Goal: Task Accomplishment & Management: Manage account settings

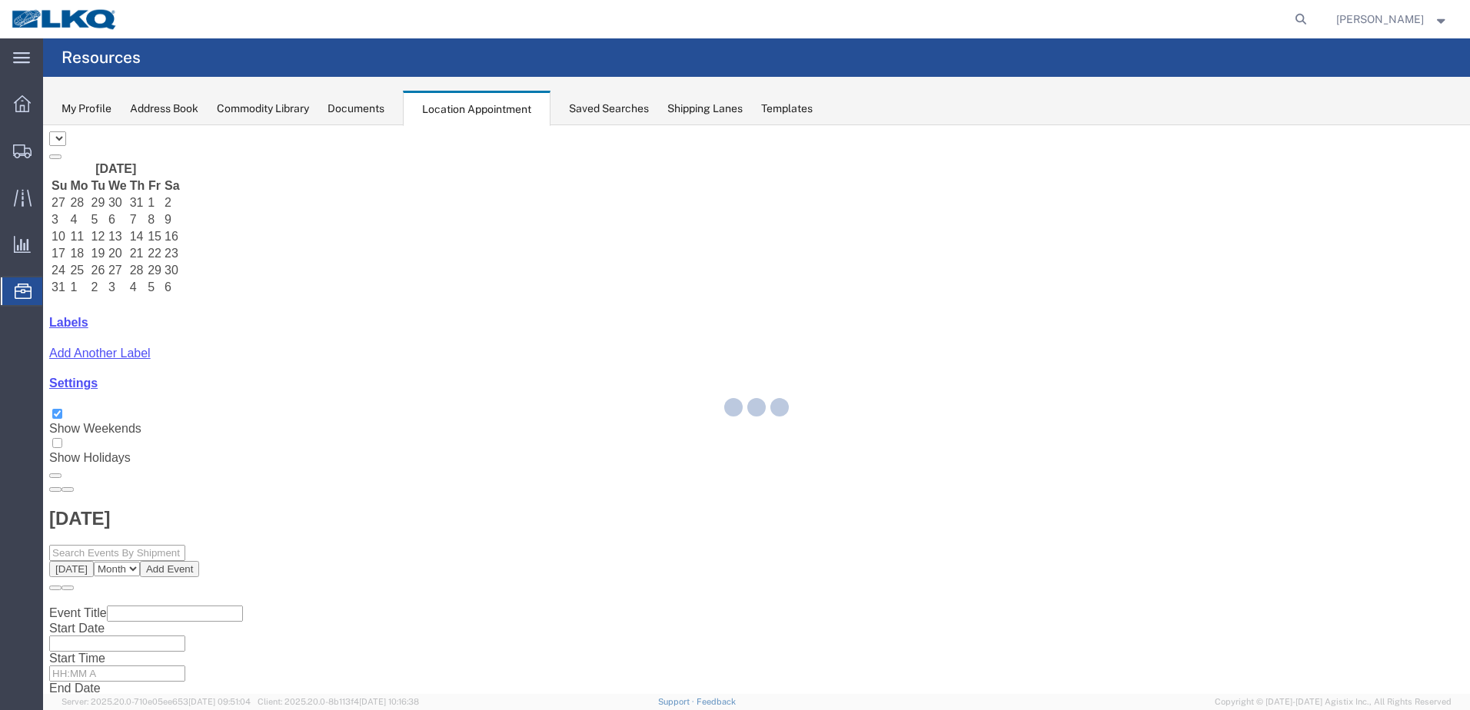
select select "28018"
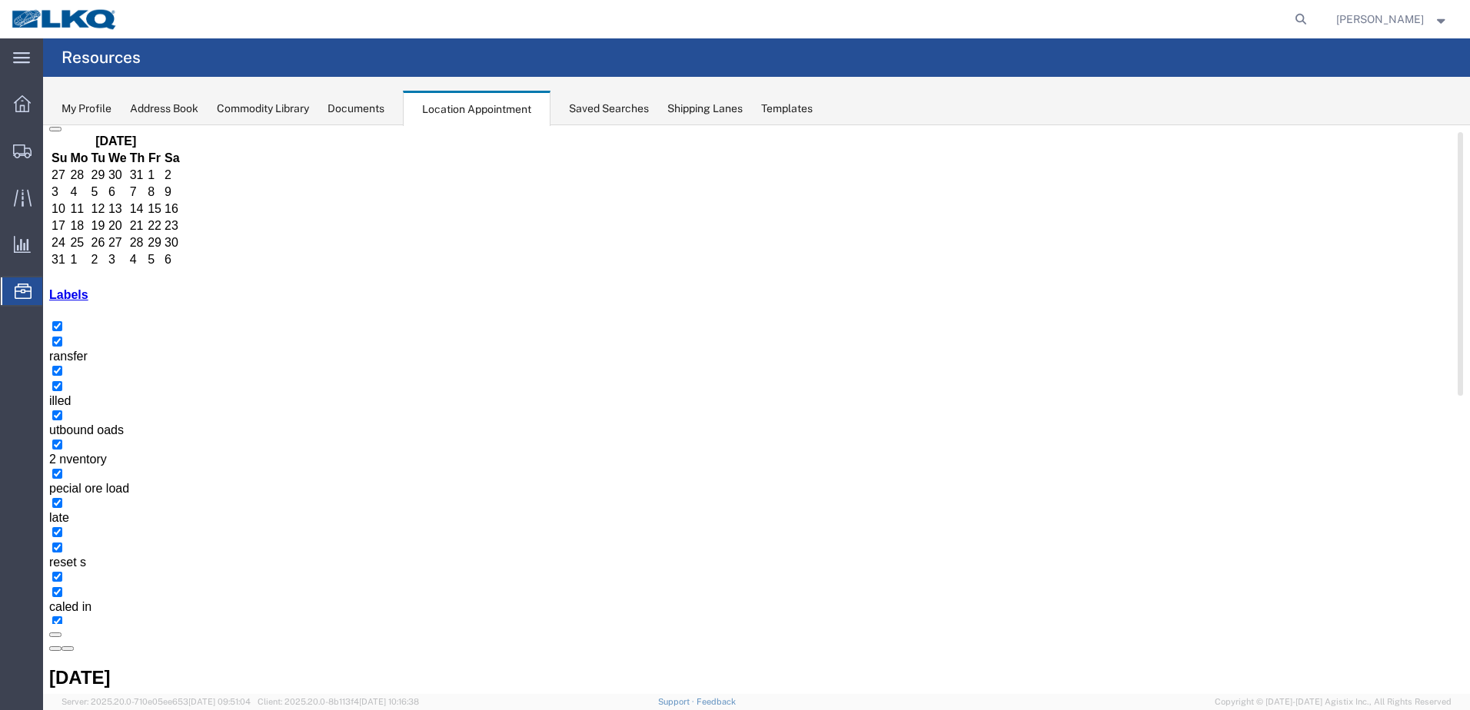
scroll to position [140, 0]
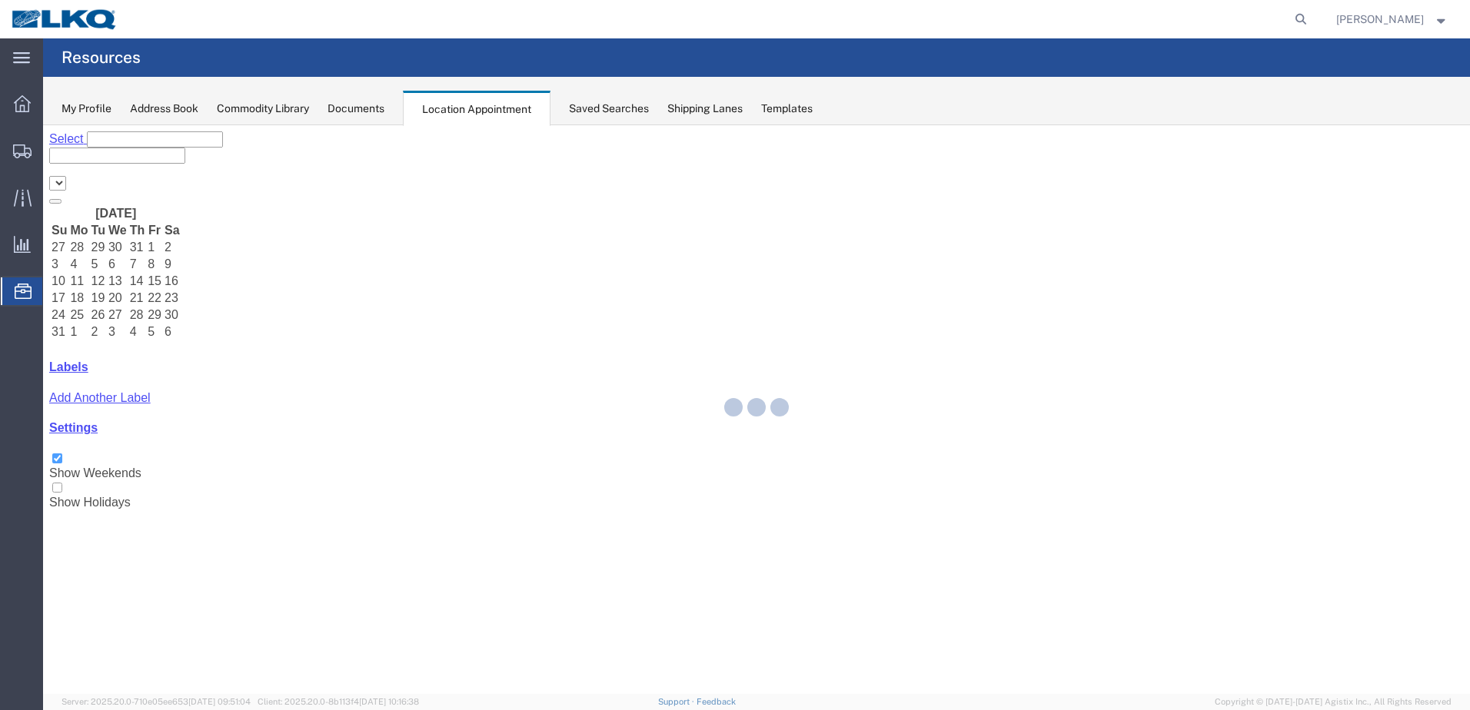
select select "28018"
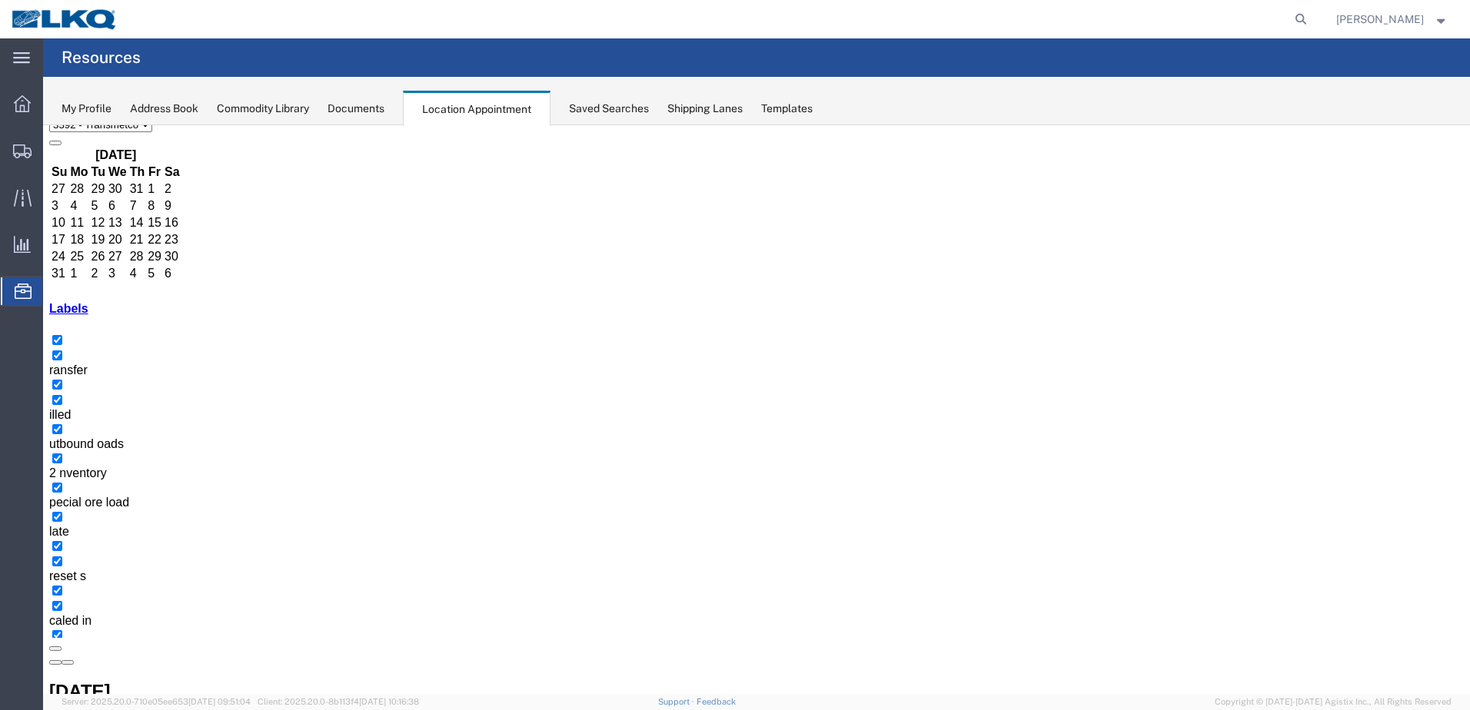
scroll to position [140, 0]
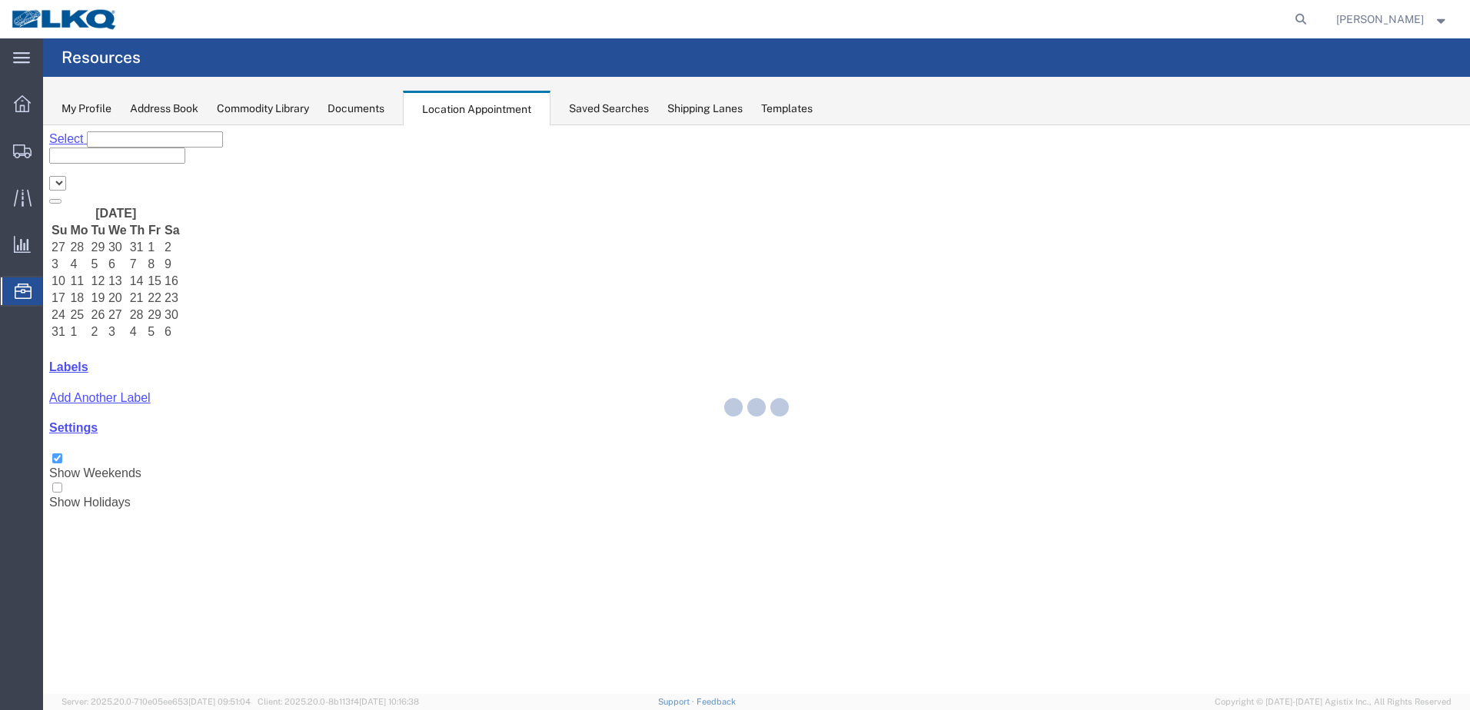
select select "28018"
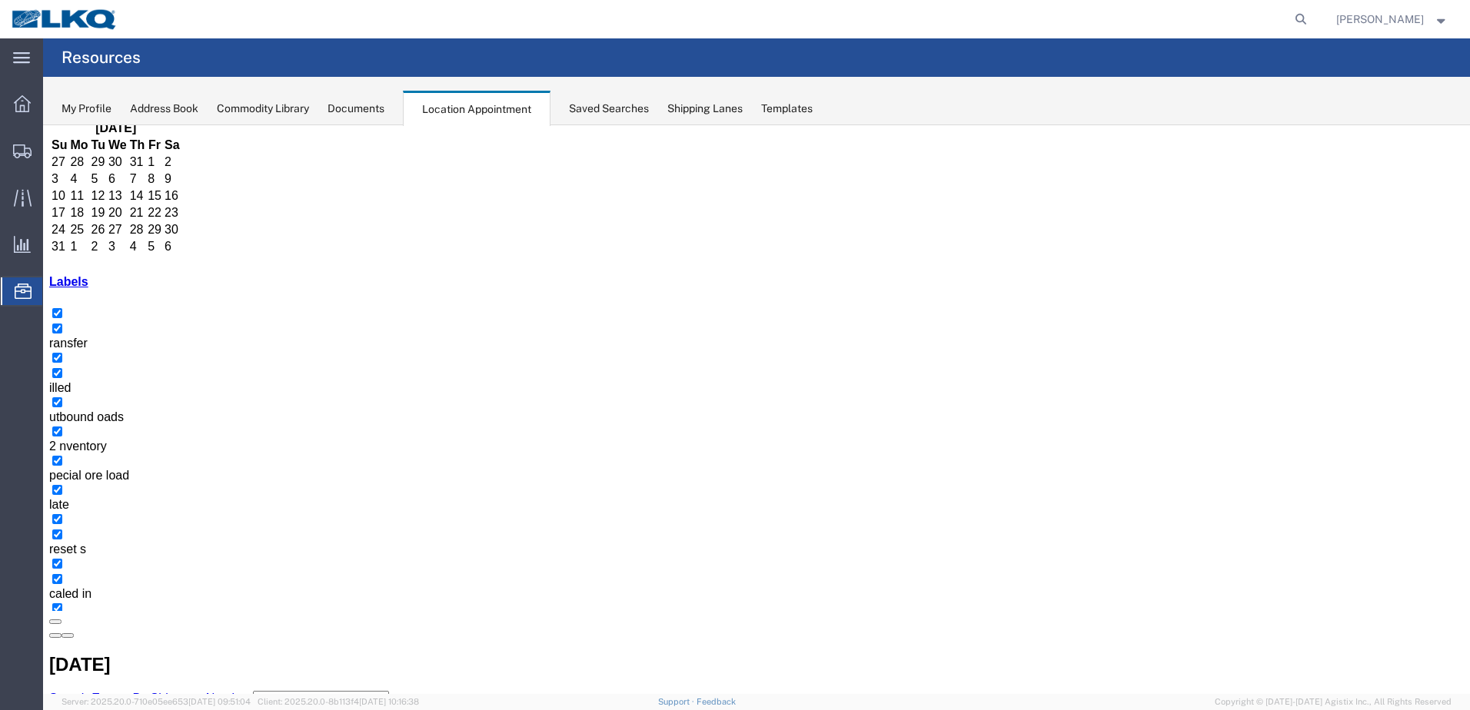
scroll to position [140, 0]
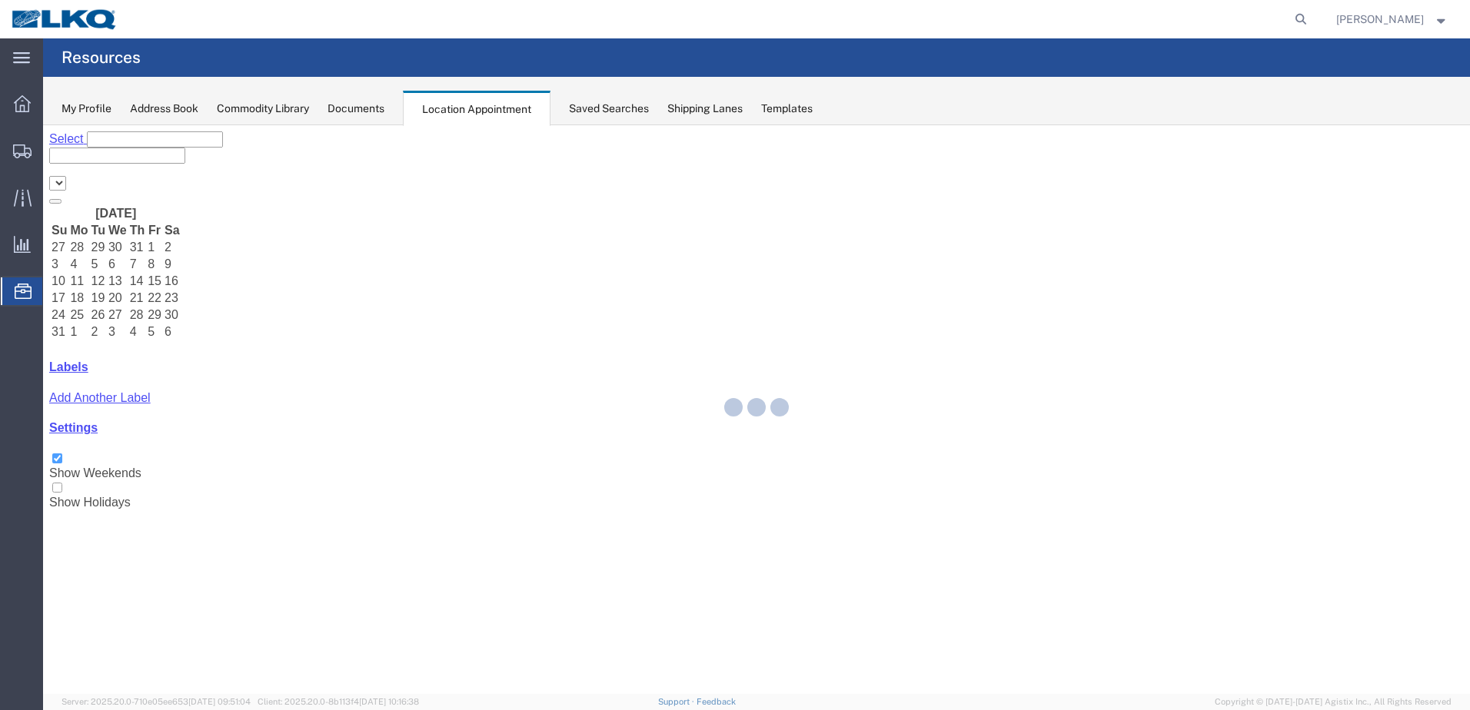
select select "28018"
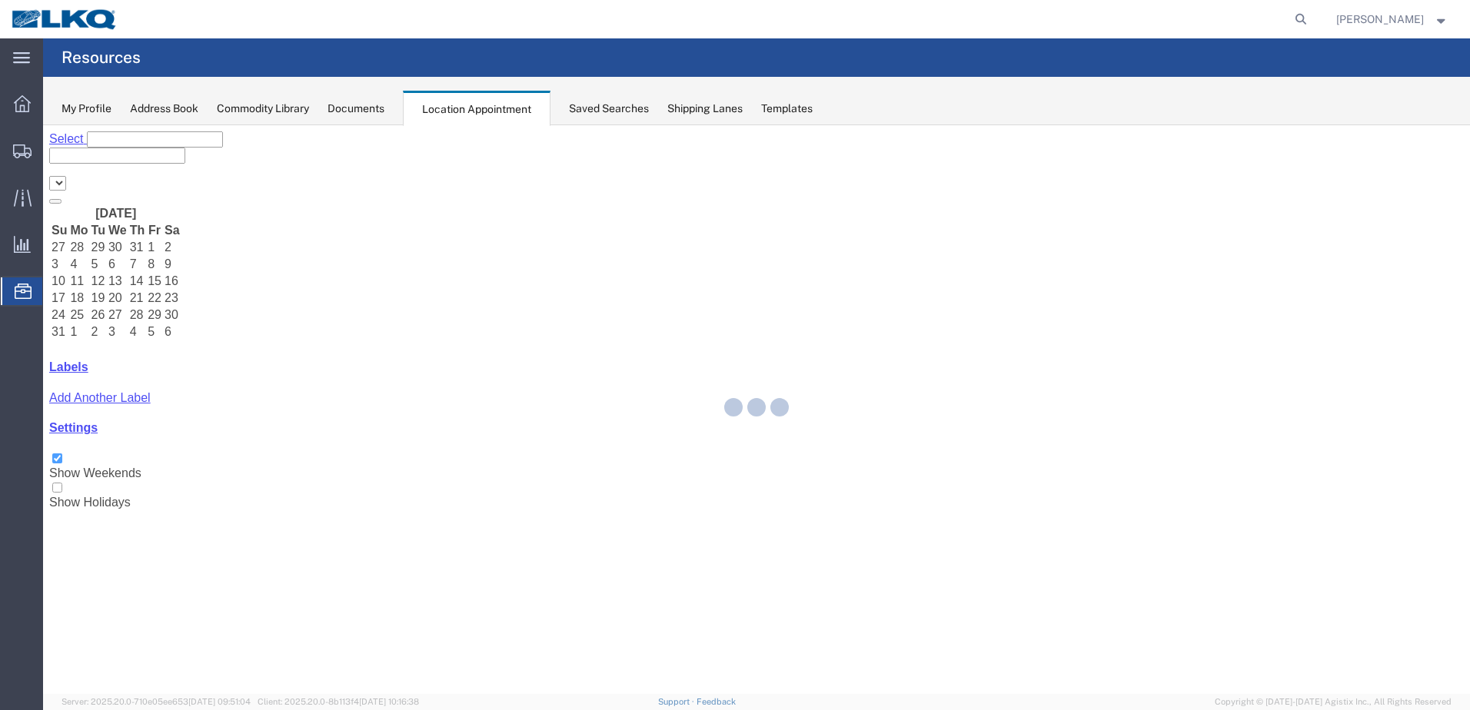
select select "28018"
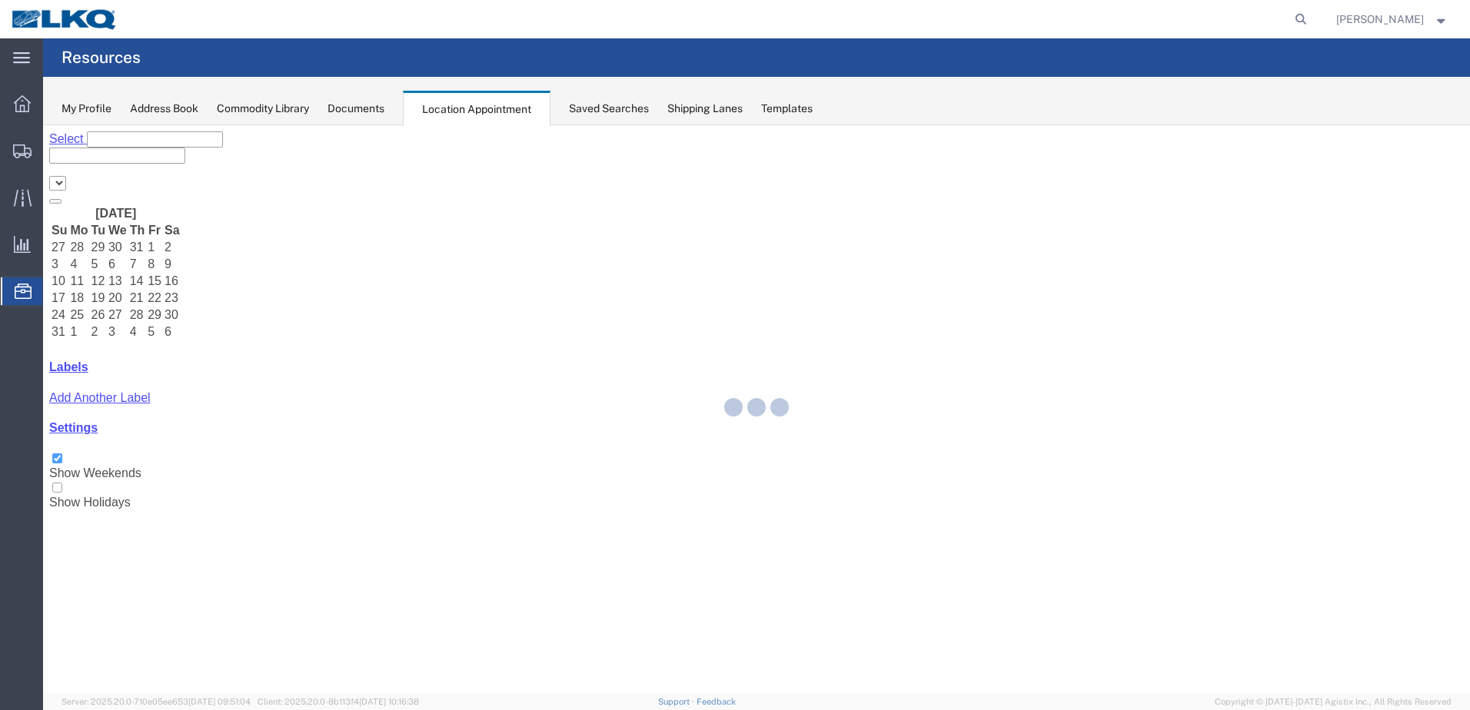
select select "28018"
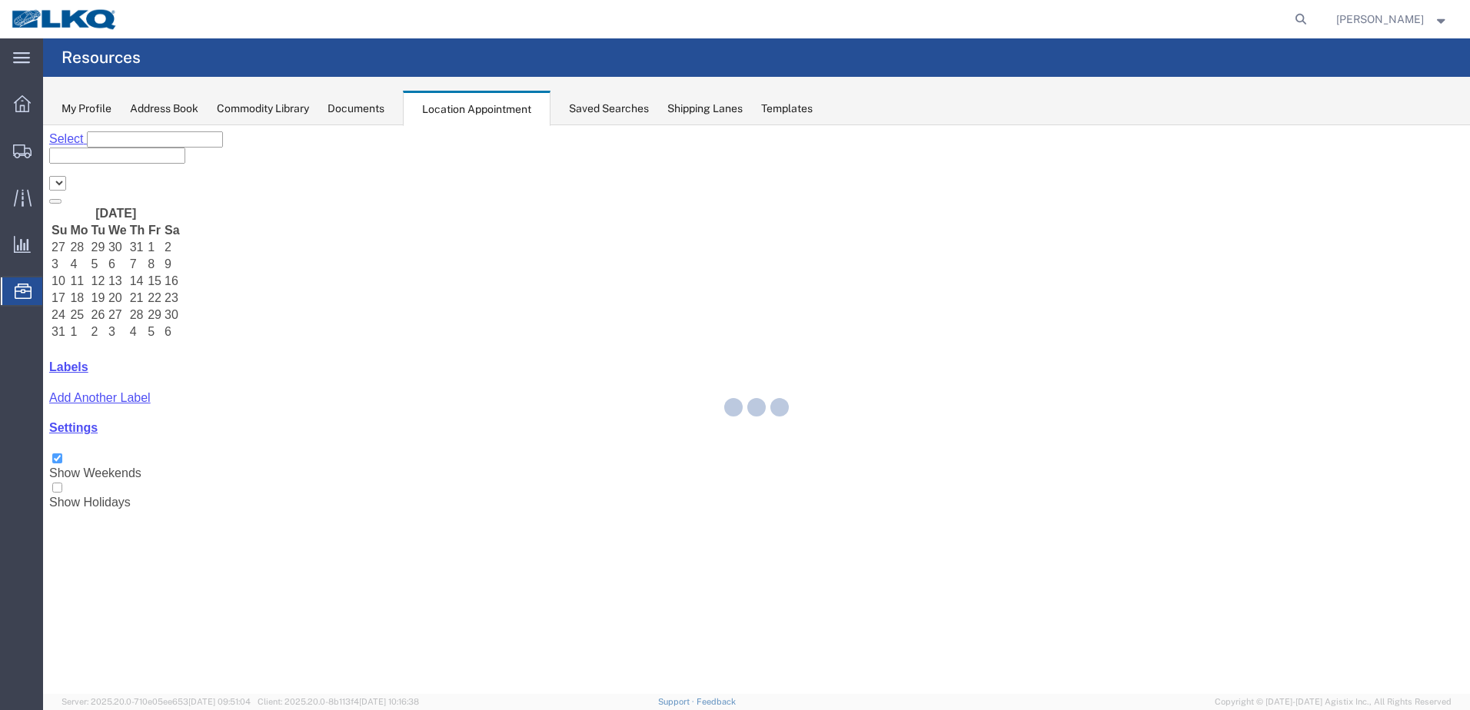
select select "28018"
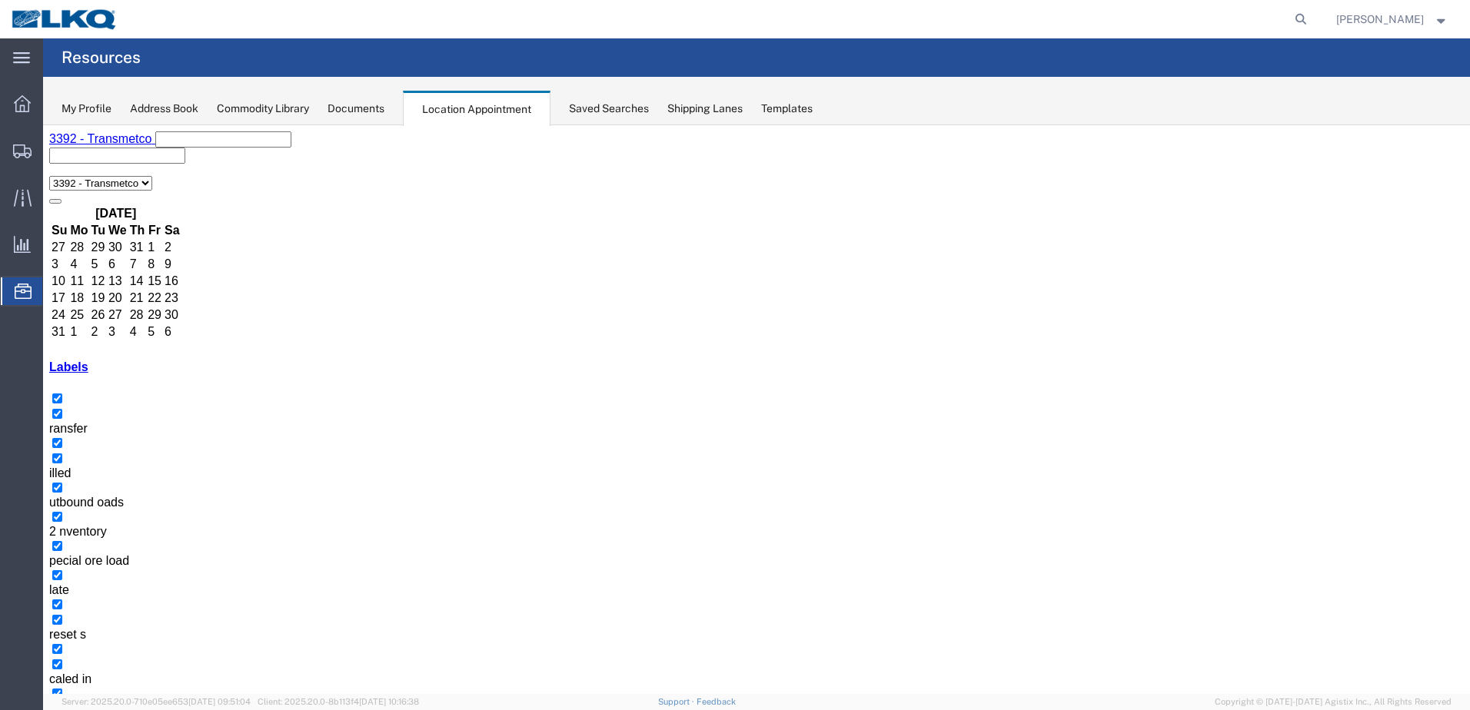
select select "1"
select select
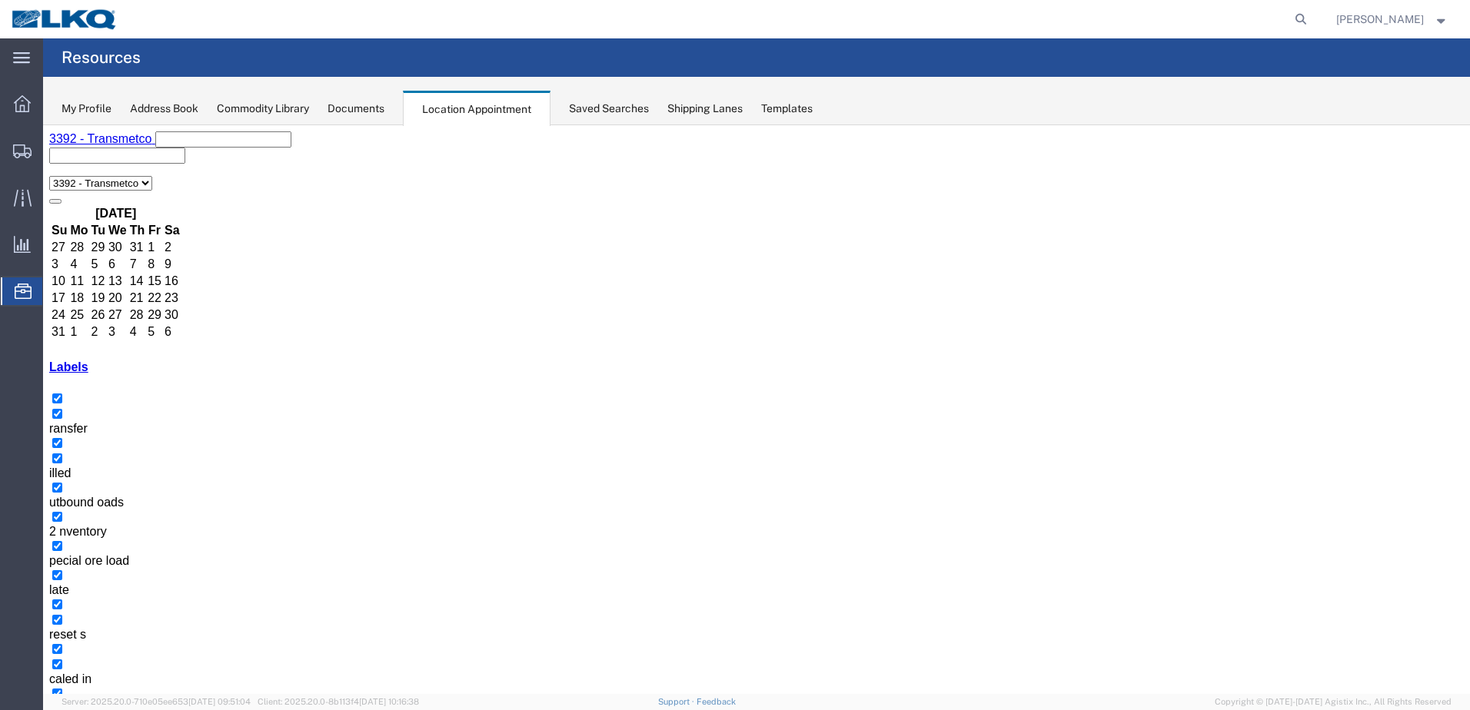
click at [74, 709] on button "button" at bounding box center [67, 721] width 12 height 5
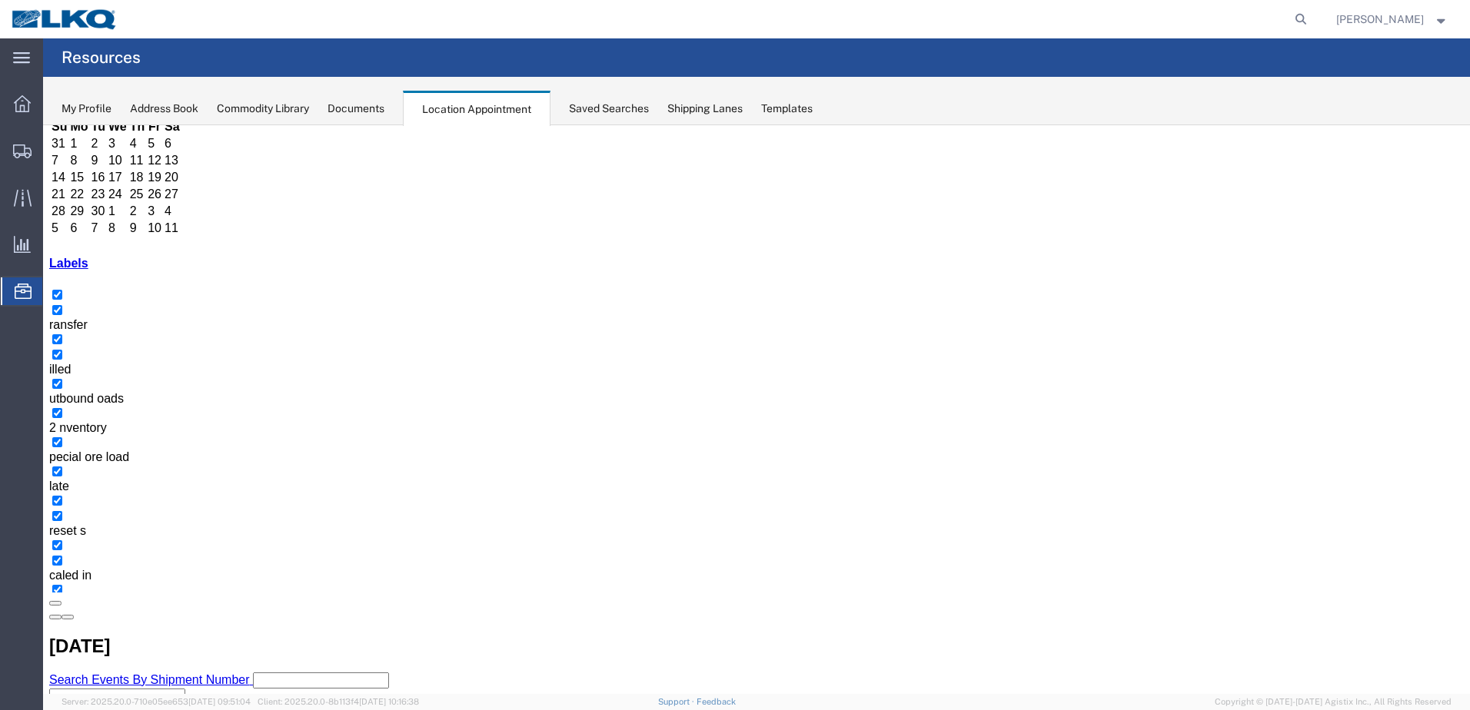
scroll to position [214, 0]
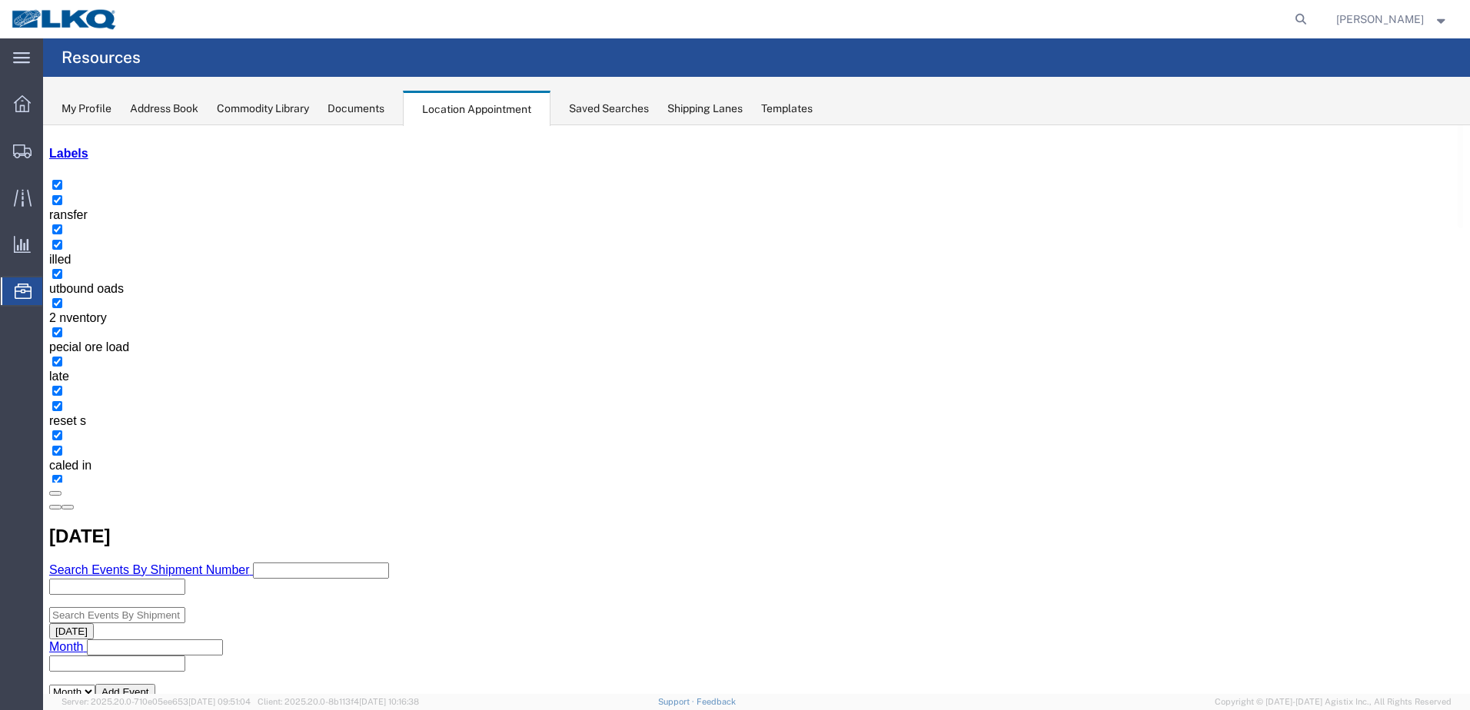
select select "1"
select select
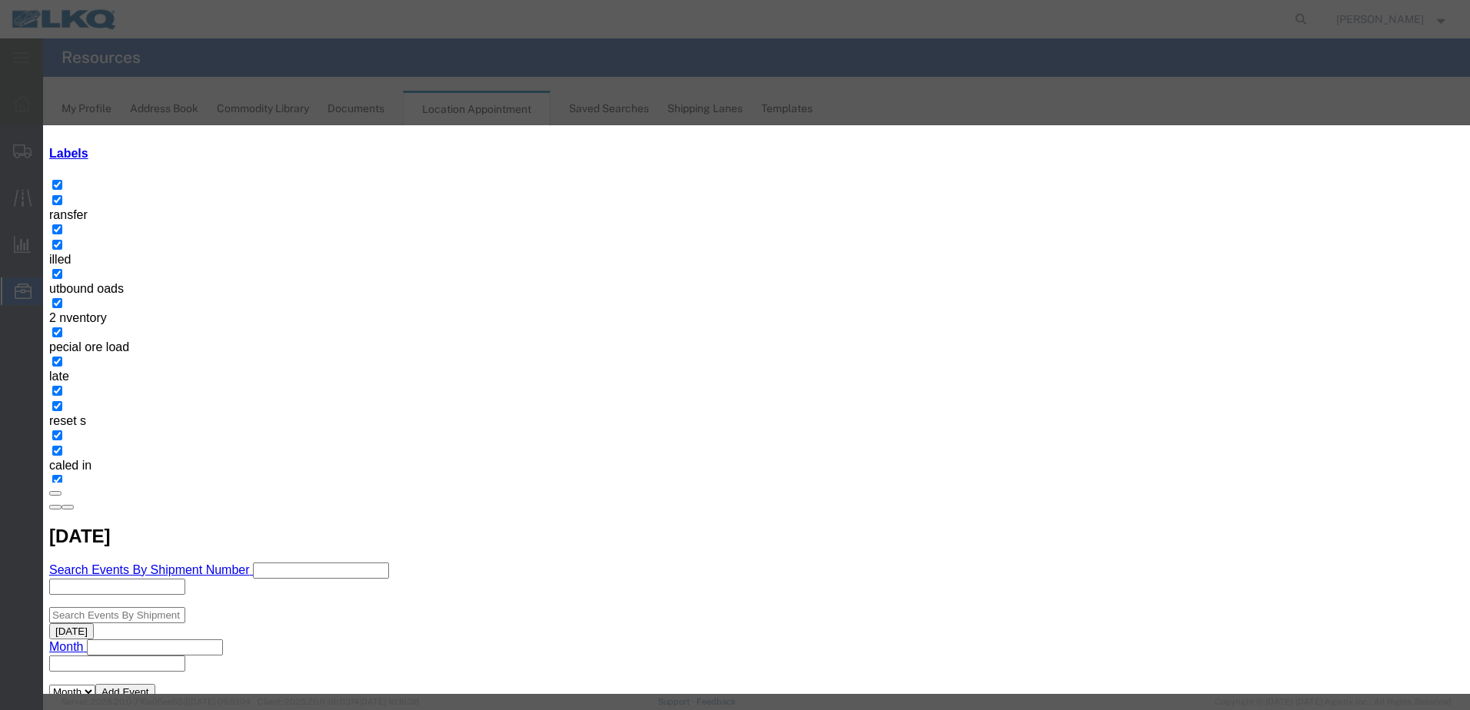
type input "T31631 Potomac - Skidded"
drag, startPoint x: 862, startPoint y: 207, endPoint x: 855, endPoint y: 213, distance: 9.8
drag, startPoint x: 792, startPoint y: 279, endPoint x: 803, endPoint y: 285, distance: 13.1
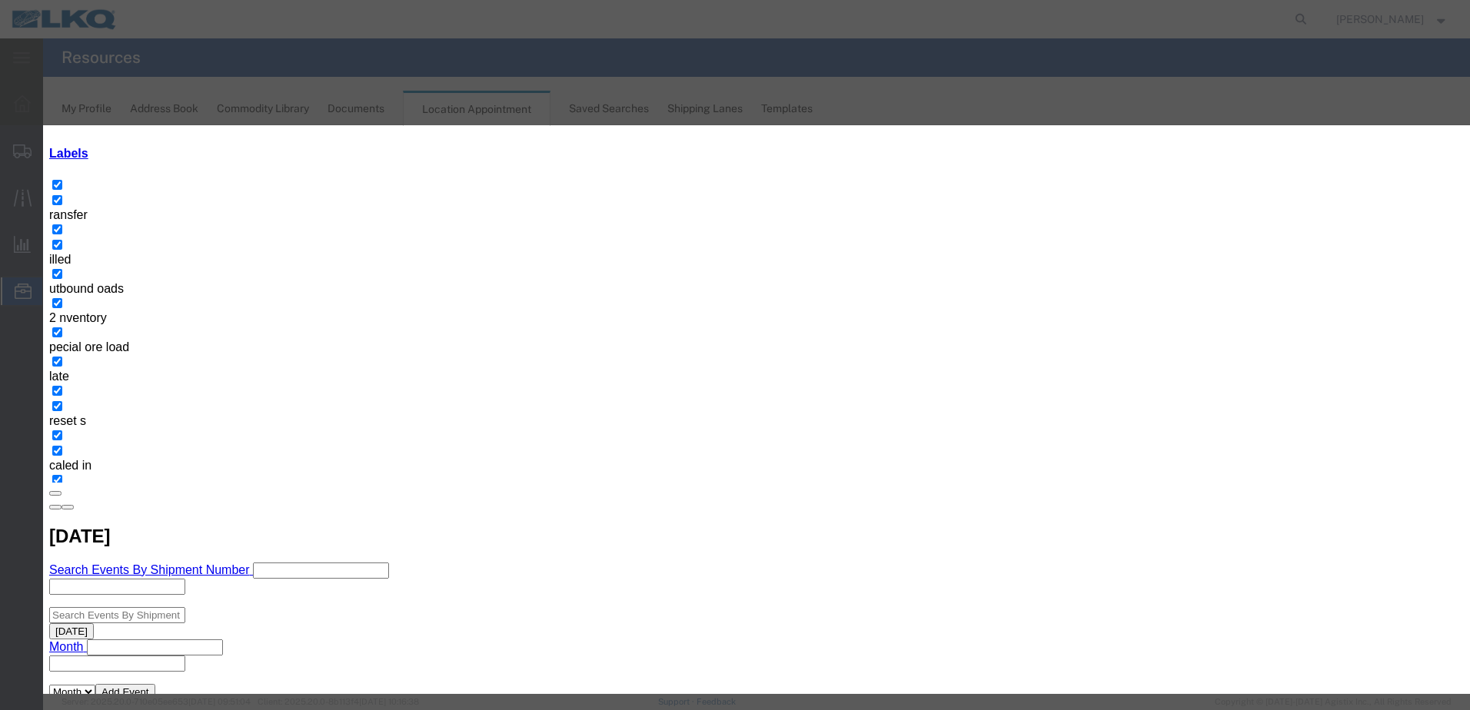
type input "7:00 AM"
type input "th"
select select "23"
drag, startPoint x: 684, startPoint y: 224, endPoint x: 517, endPoint y: 243, distance: 167.9
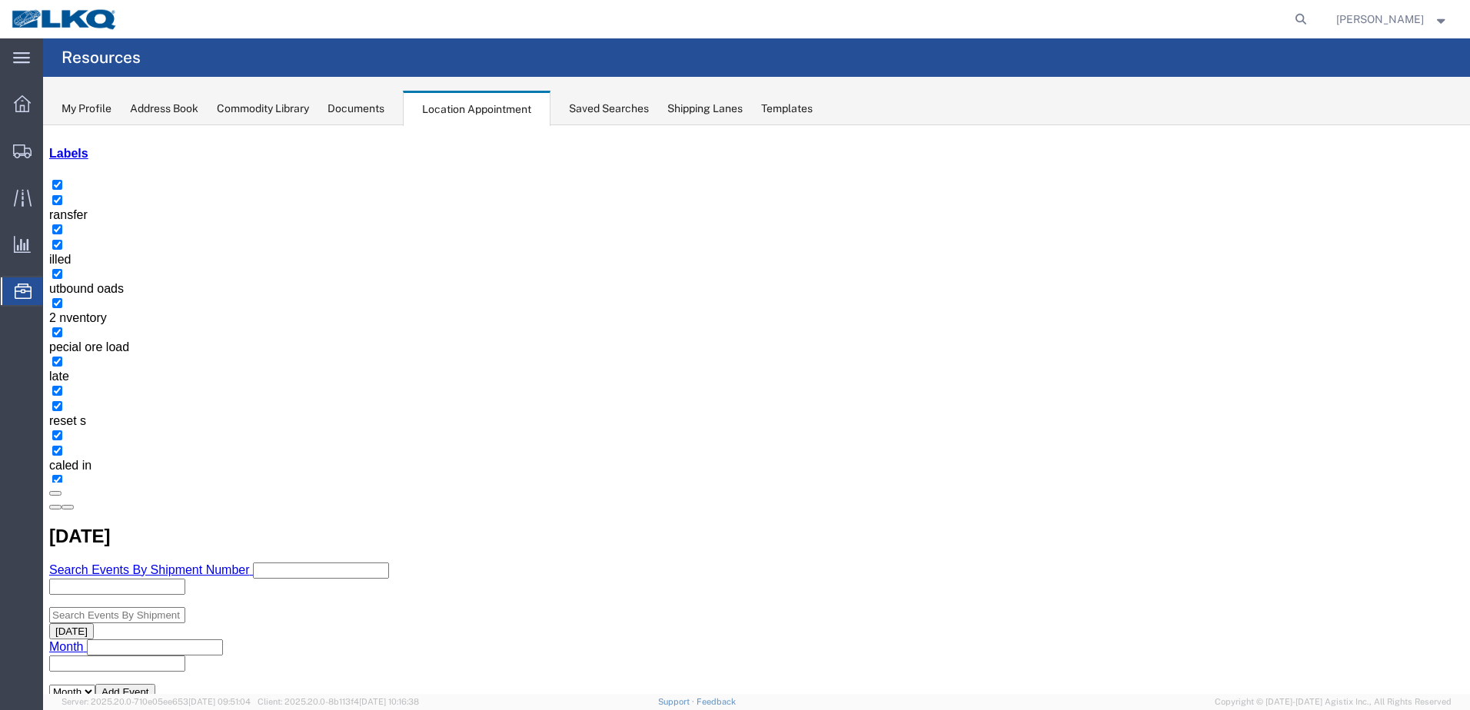
scroll to position [0, 0]
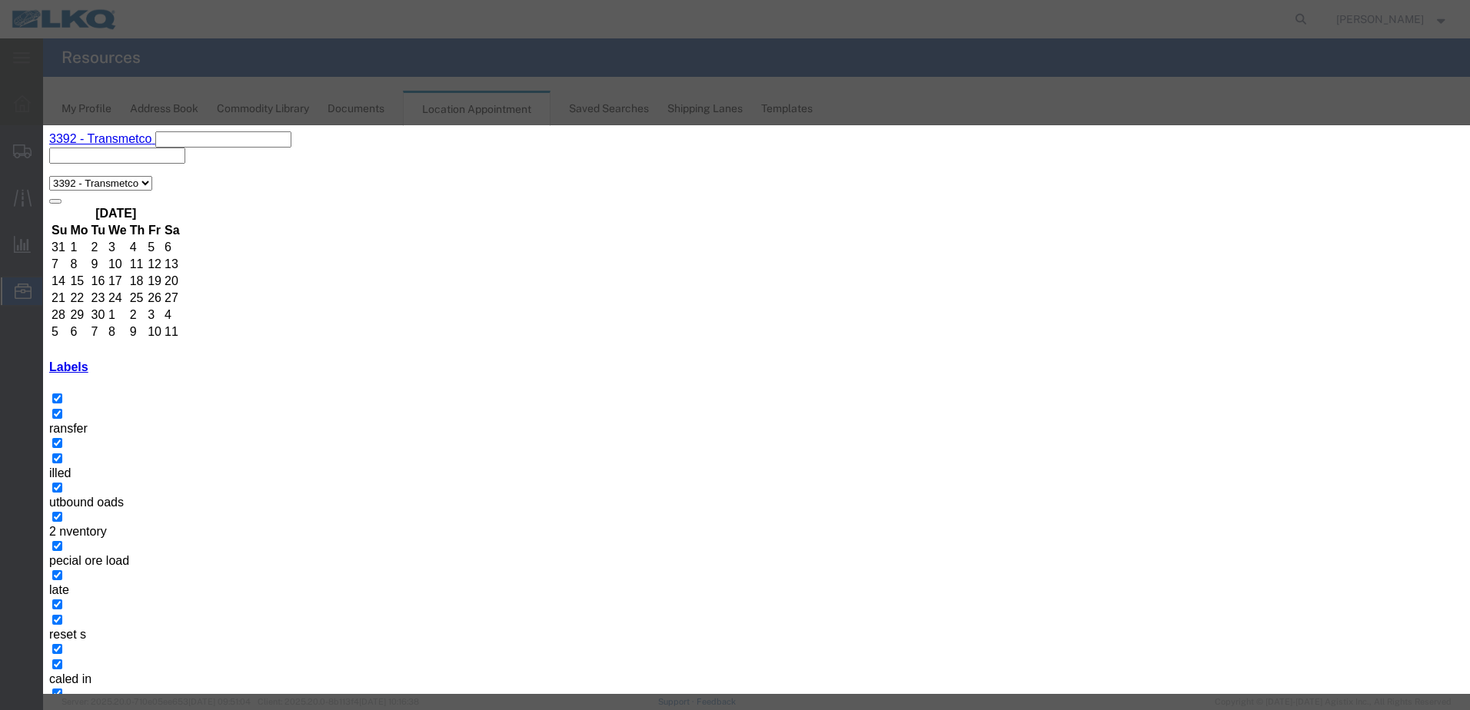
paste input "T31631 Potomac - Skidded"
type input "T31631 Potomac - Skidded"
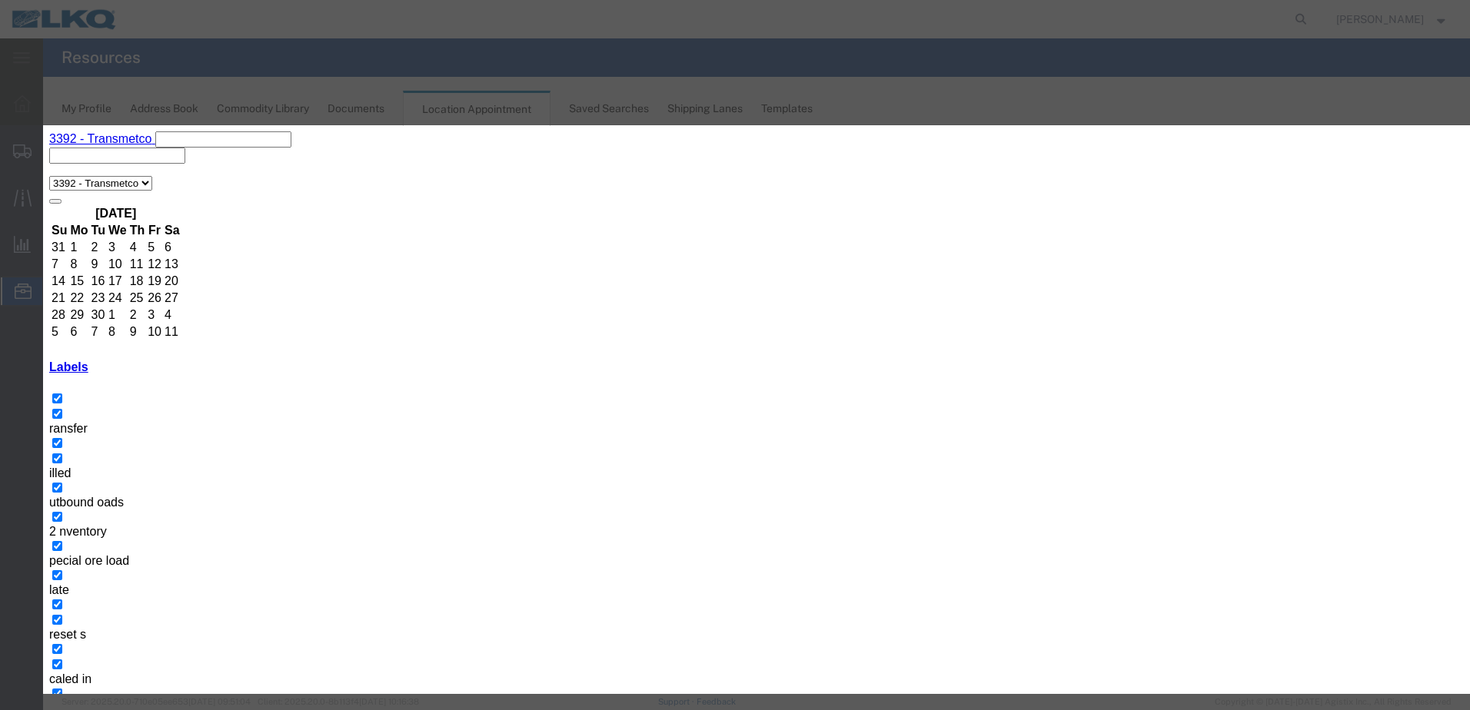
type input "9:00 AM"
type input "th"
select select "23"
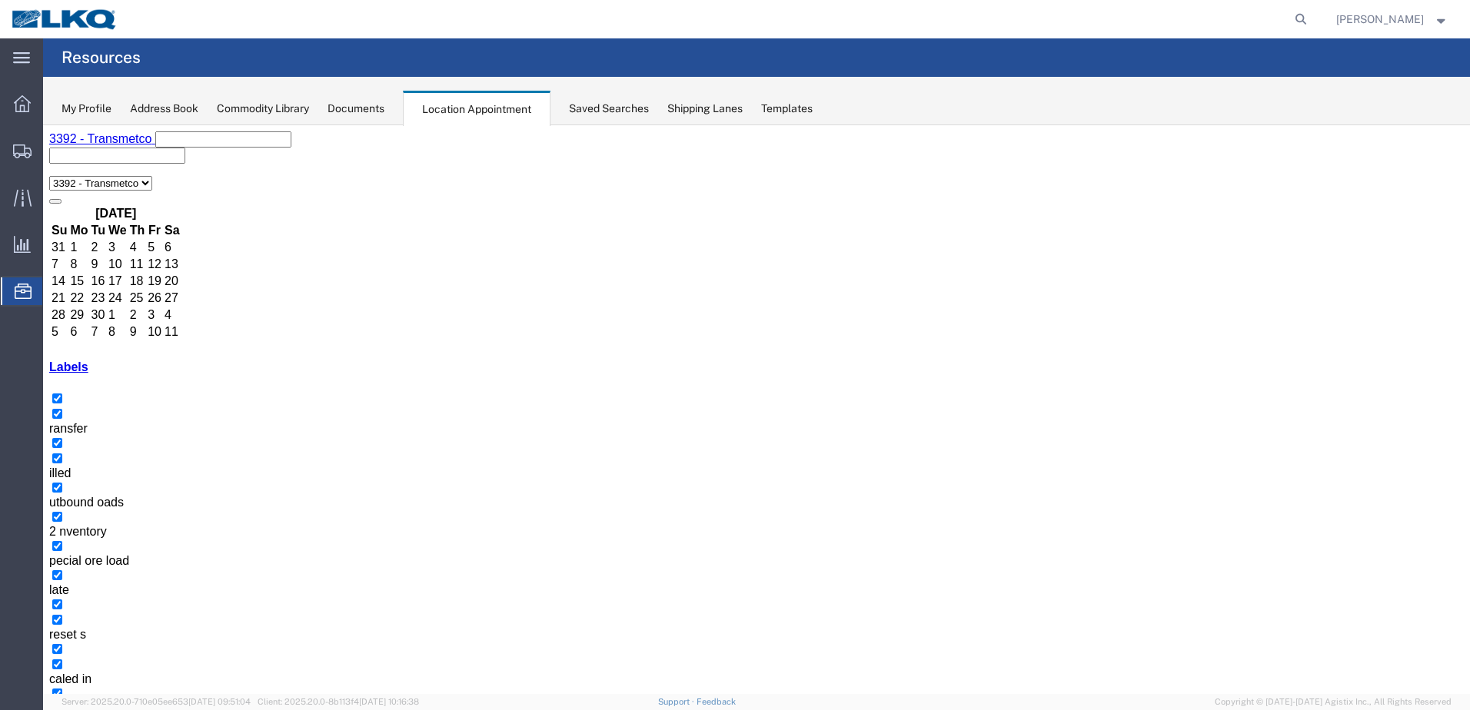
drag, startPoint x: 393, startPoint y: 526, endPoint x: 556, endPoint y: 479, distance: 170.5
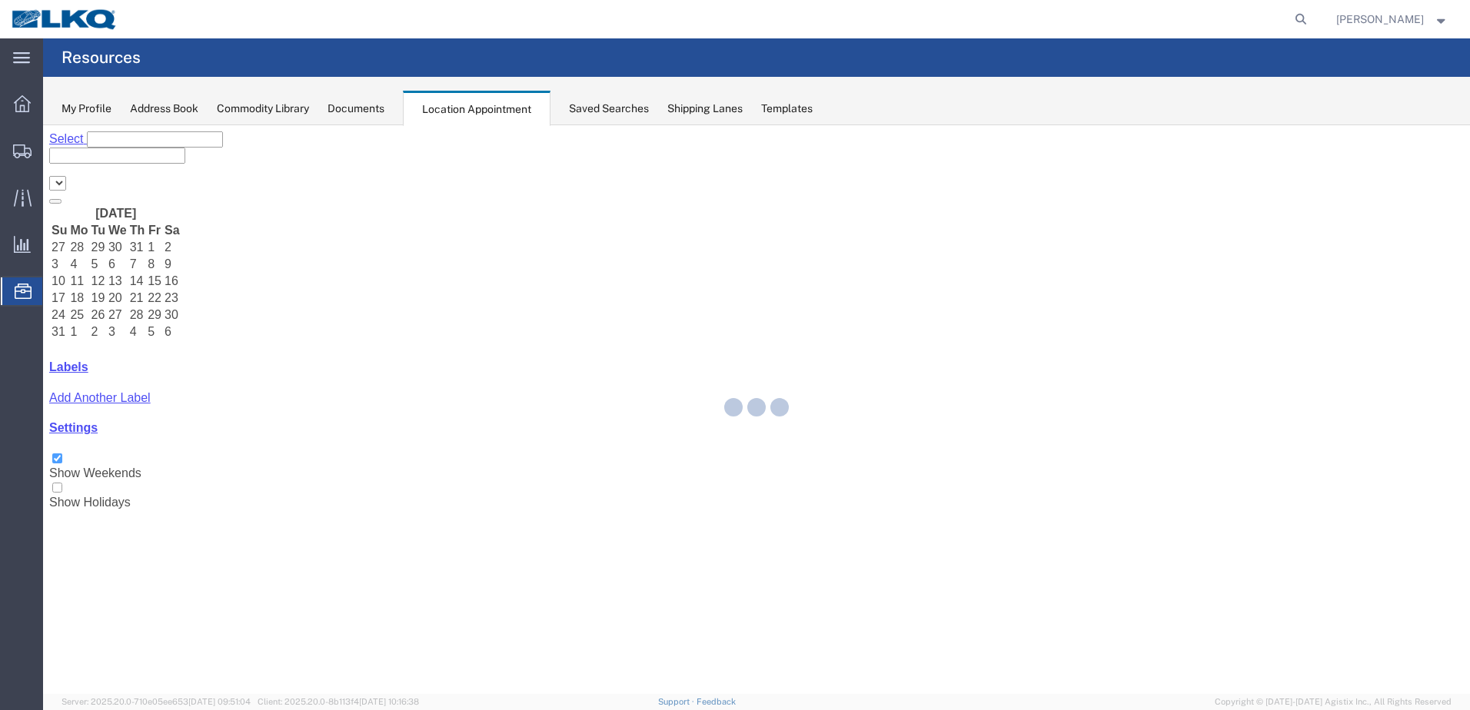
select select "28018"
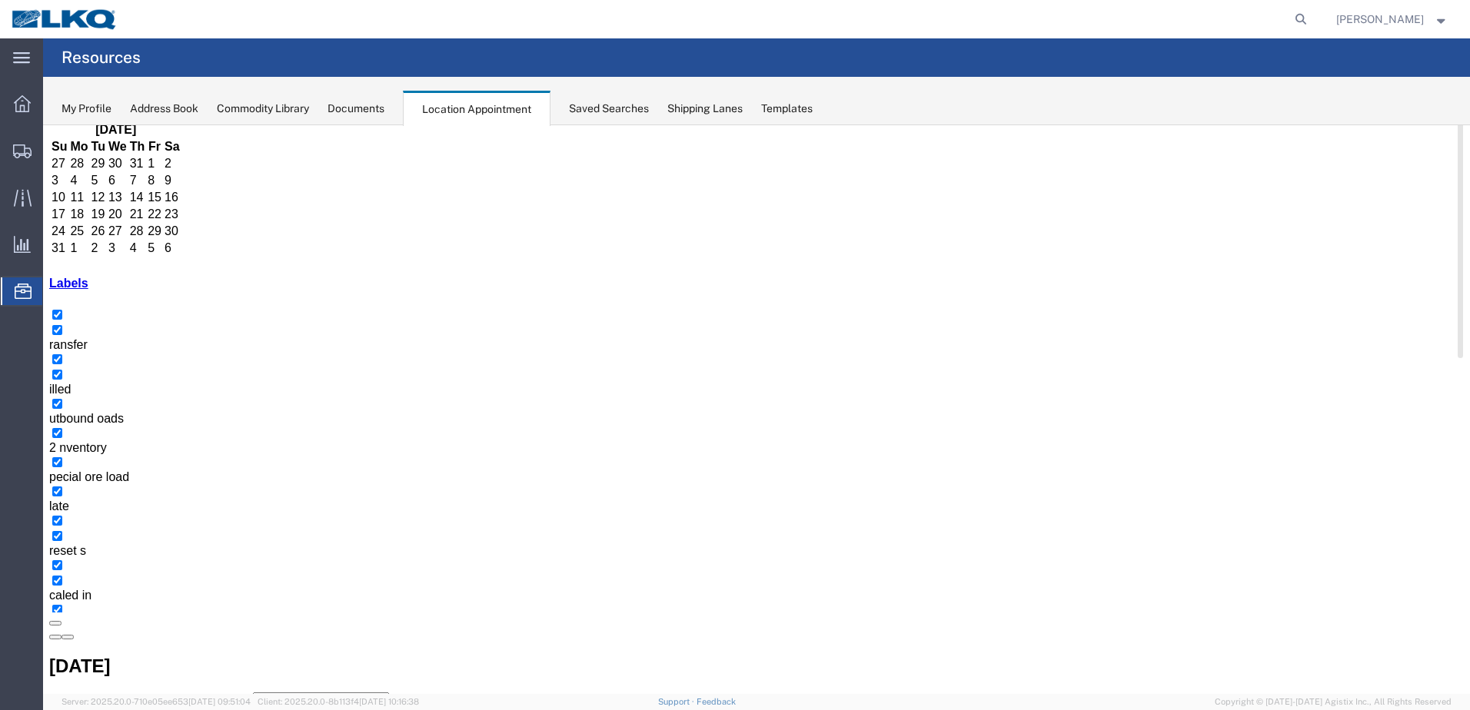
scroll to position [138, 0]
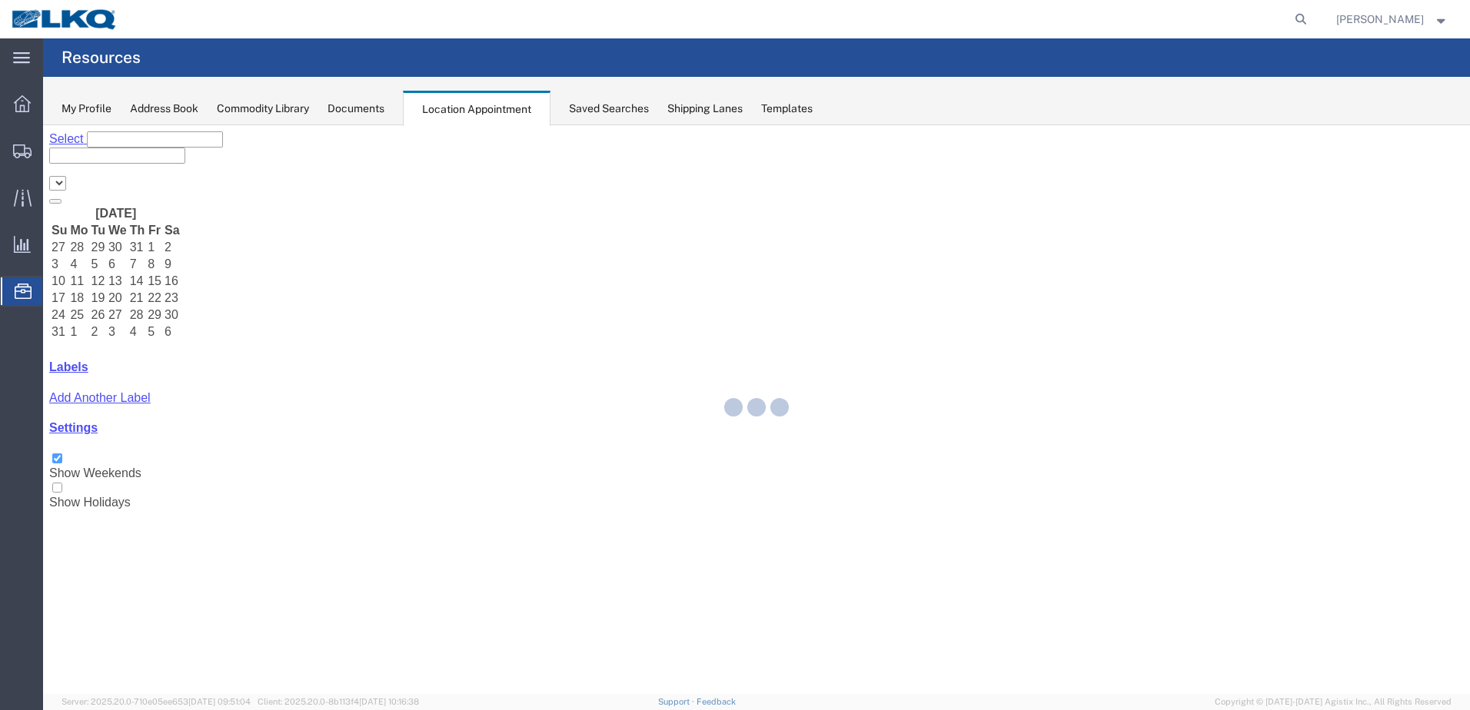
select select "28018"
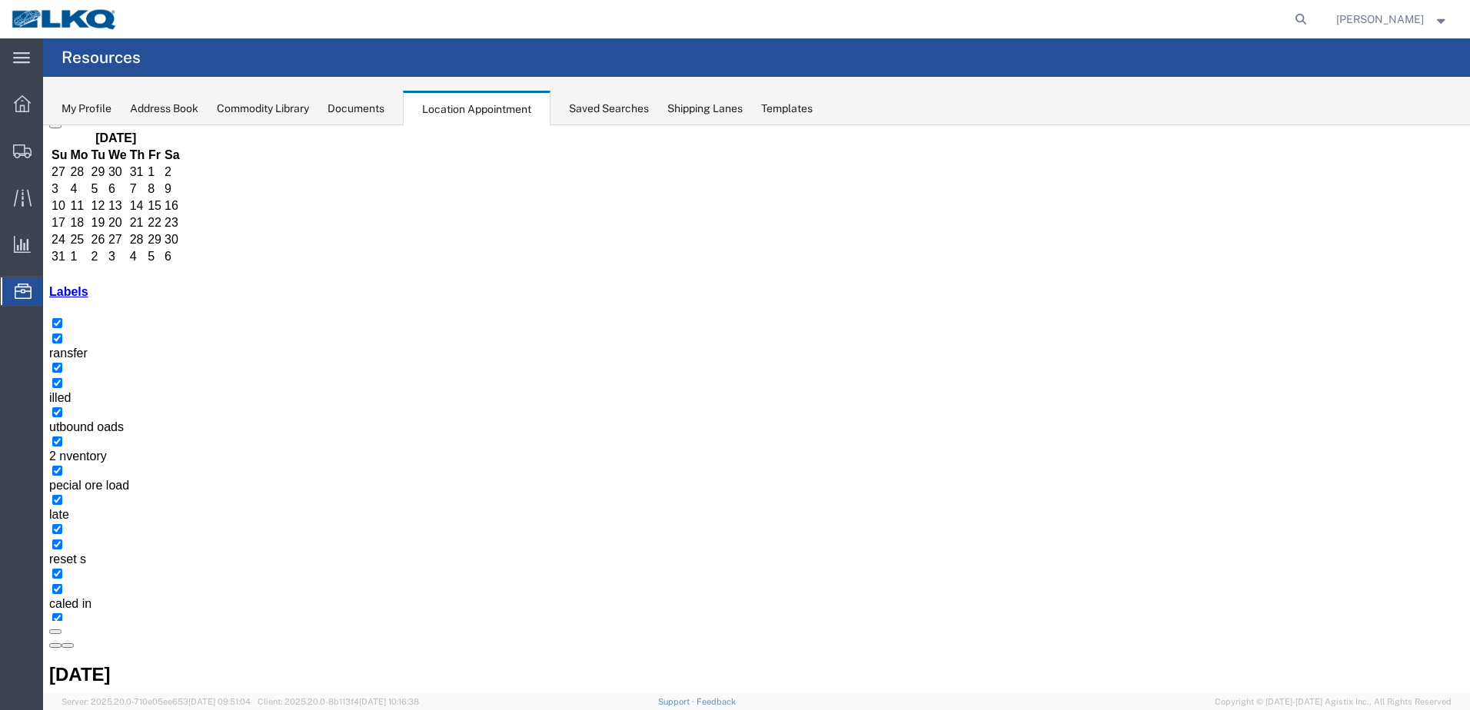
scroll to position [138, 0]
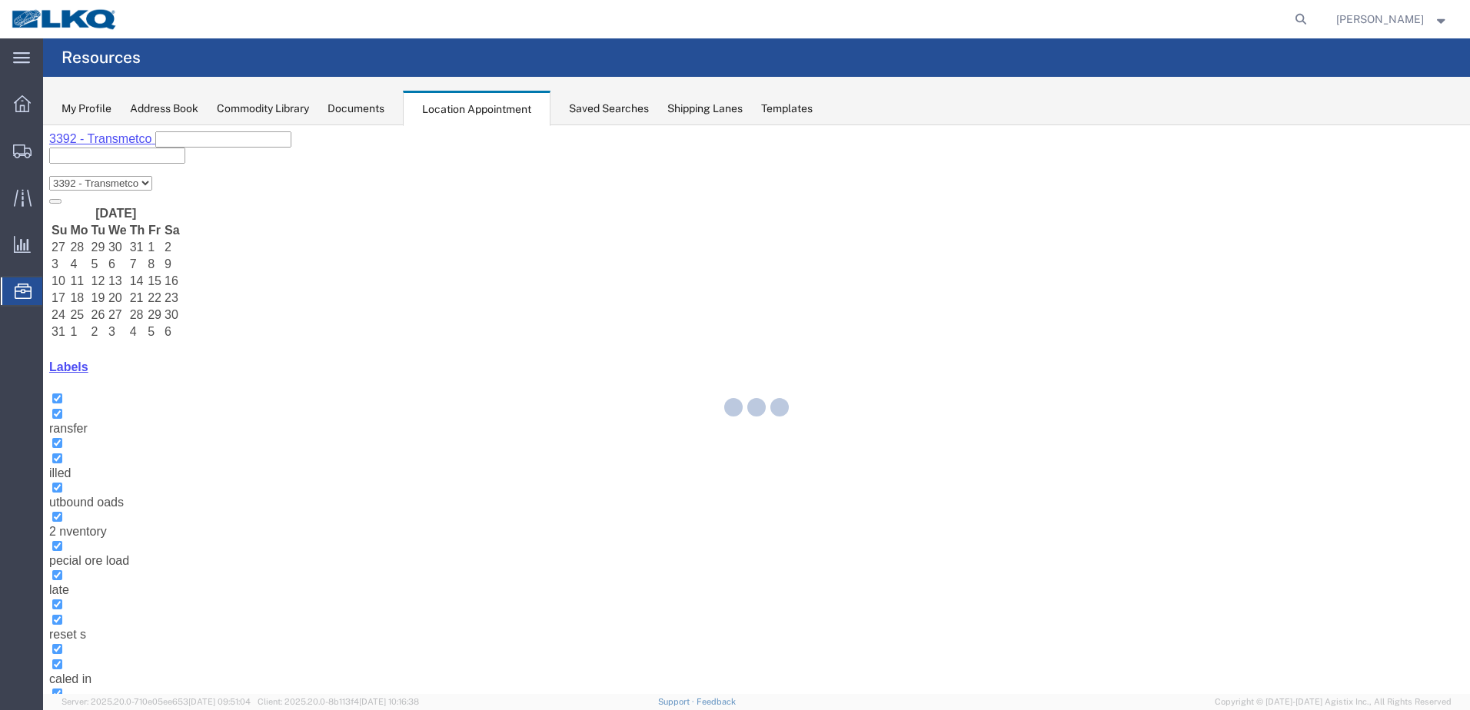
select select "28018"
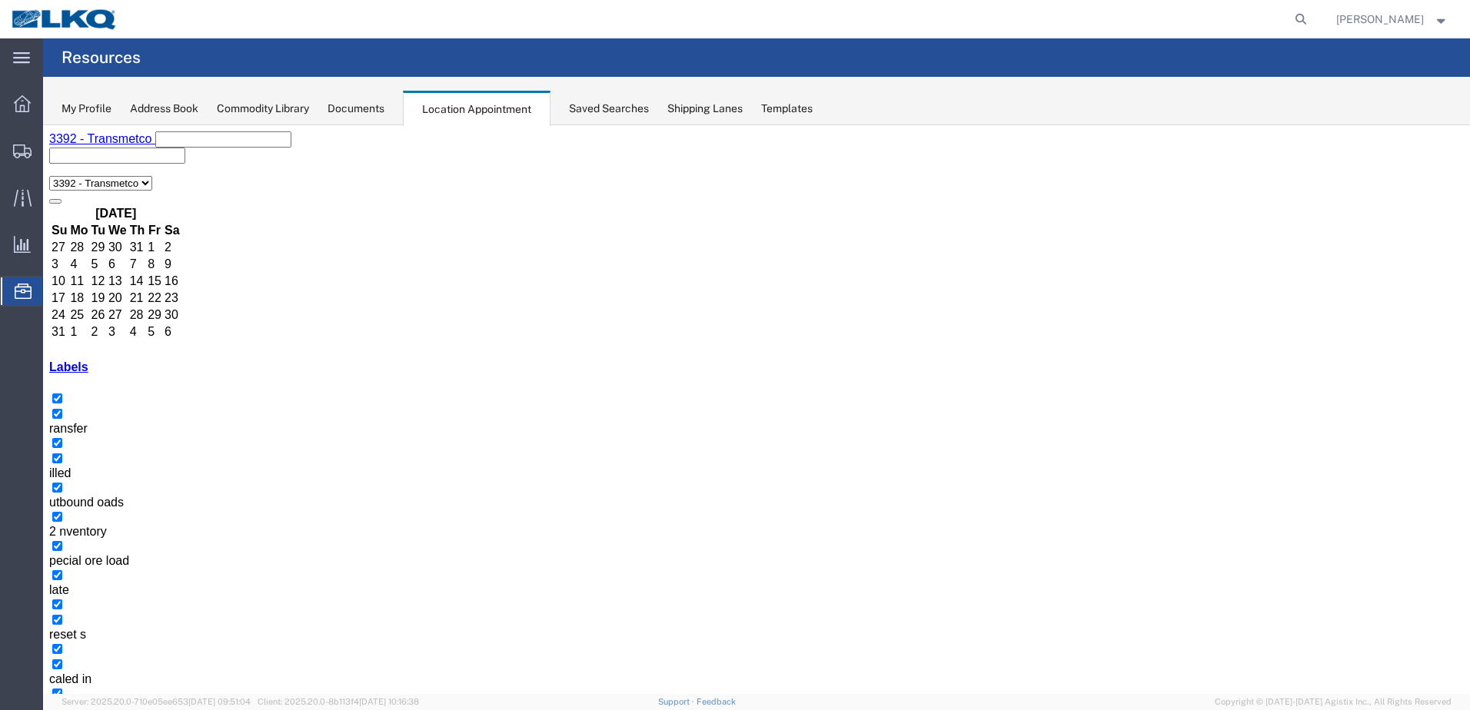
click at [74, 709] on button "button" at bounding box center [67, 721] width 12 height 5
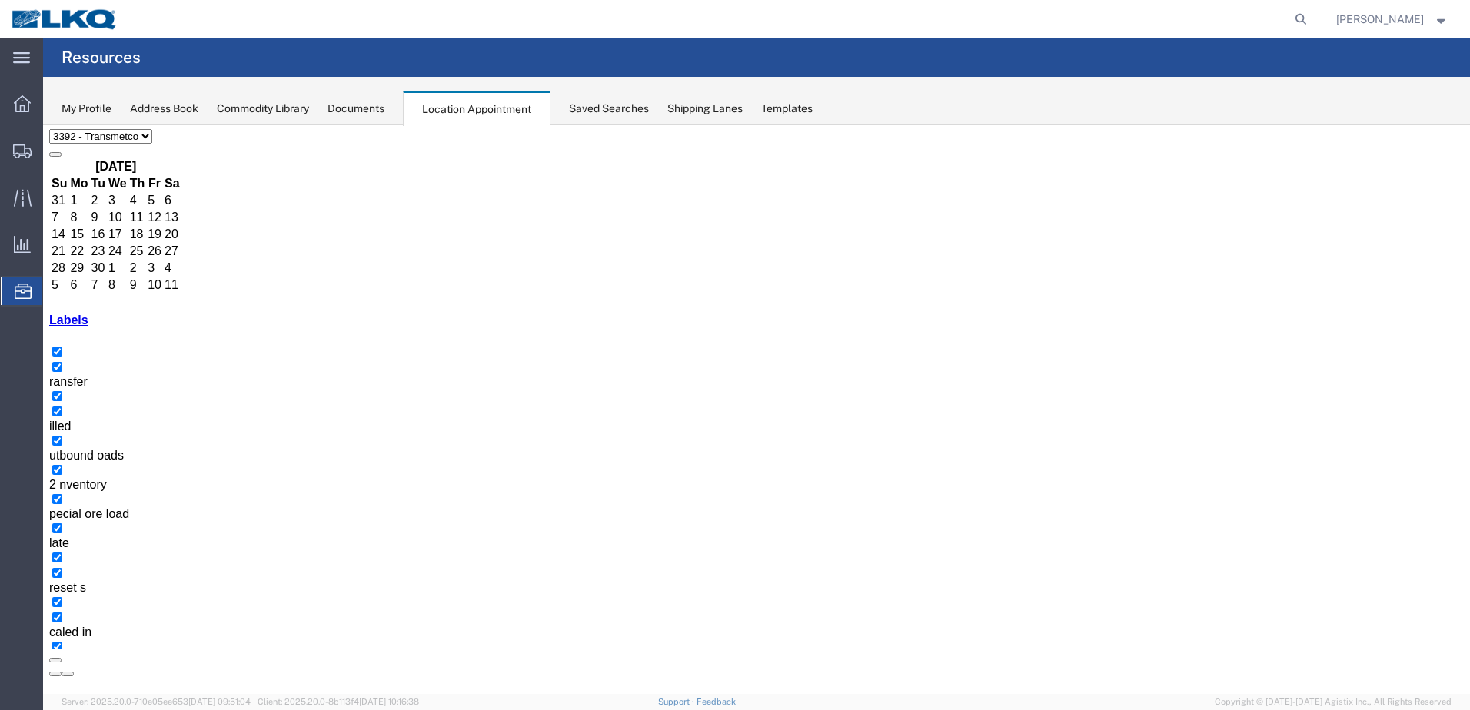
scroll to position [94, 0]
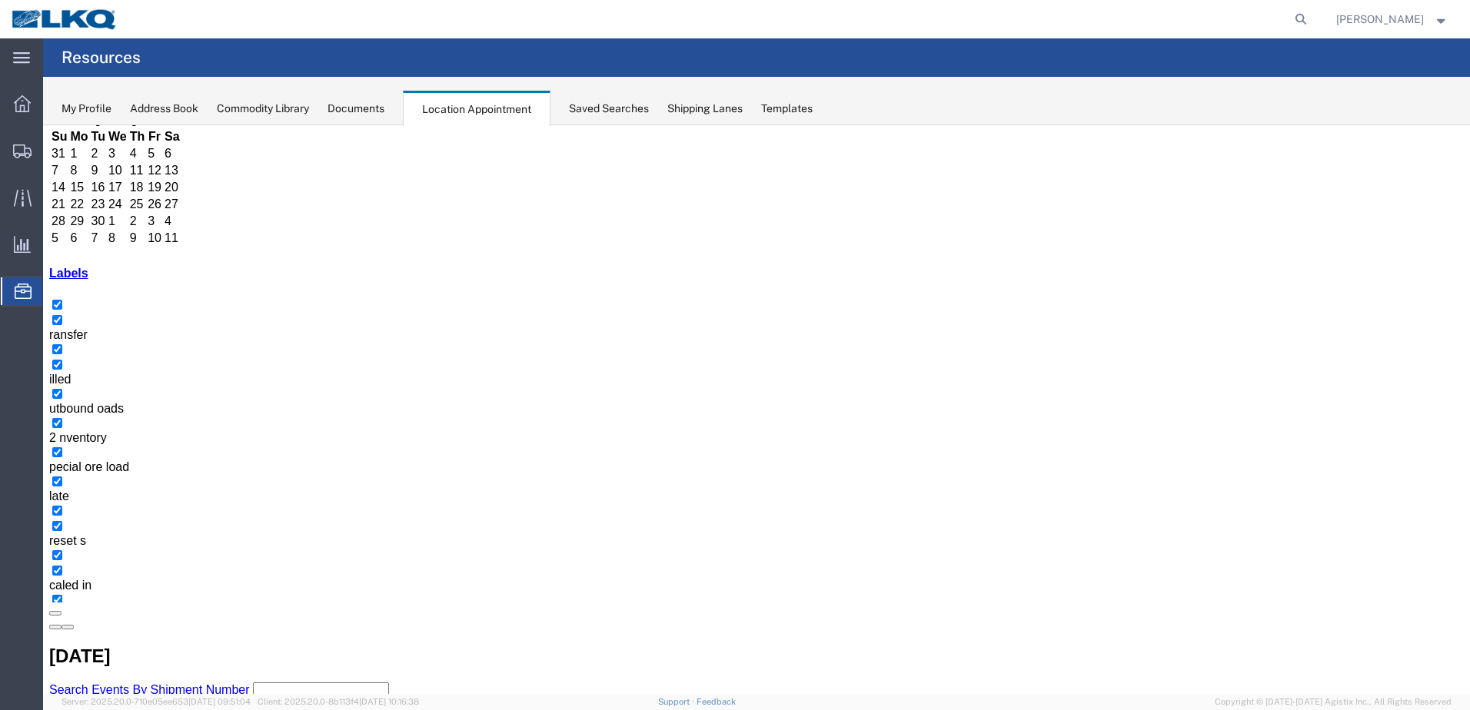
select select "1"
select select
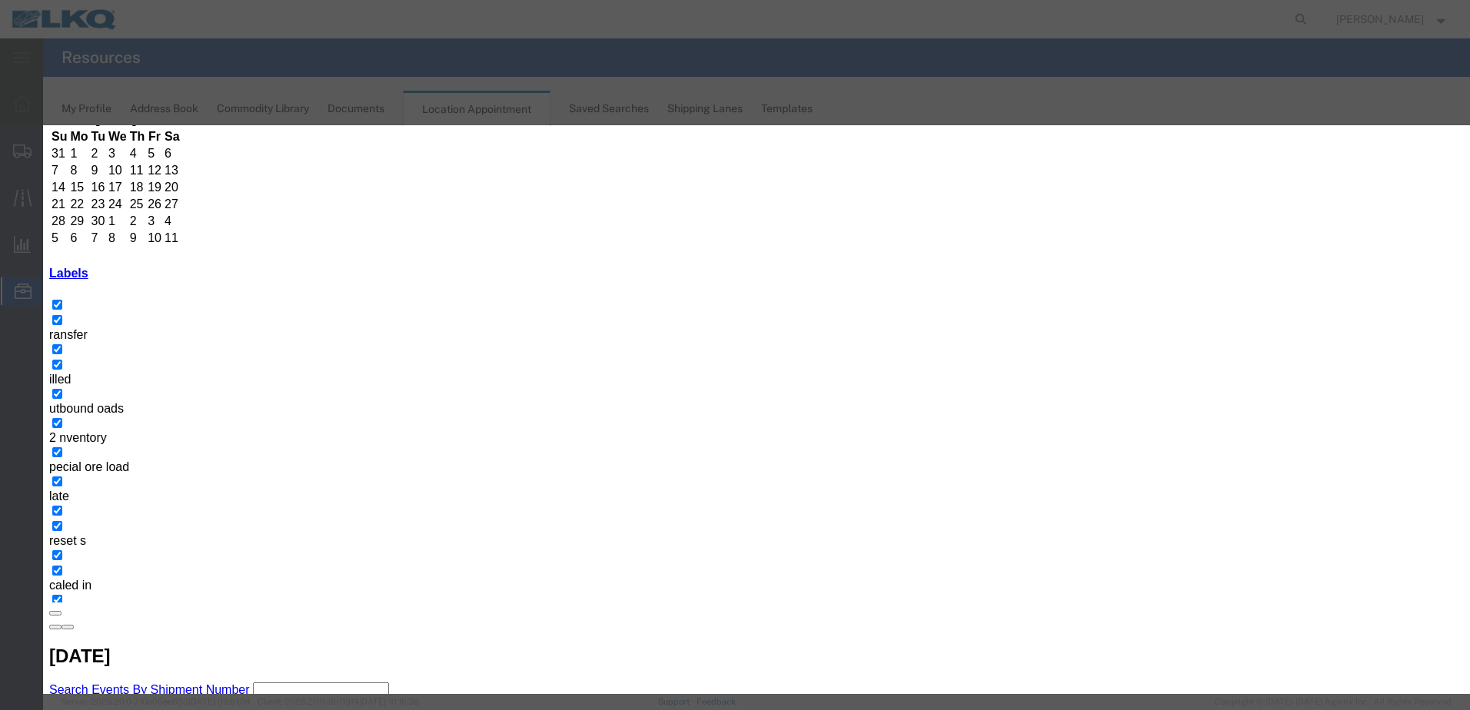
type input "T31531 - Legends - Dump"
type input "7:00 AM"
type input "th"
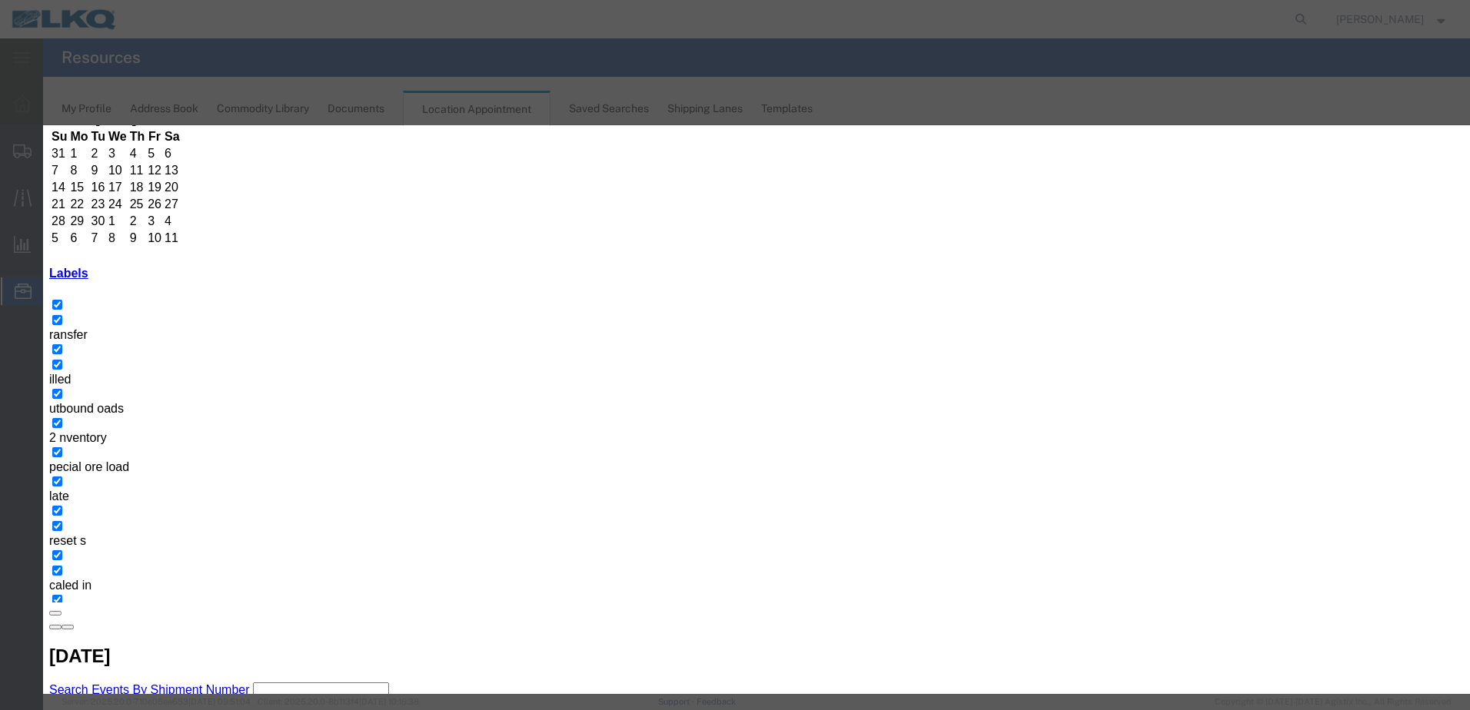
select select "23"
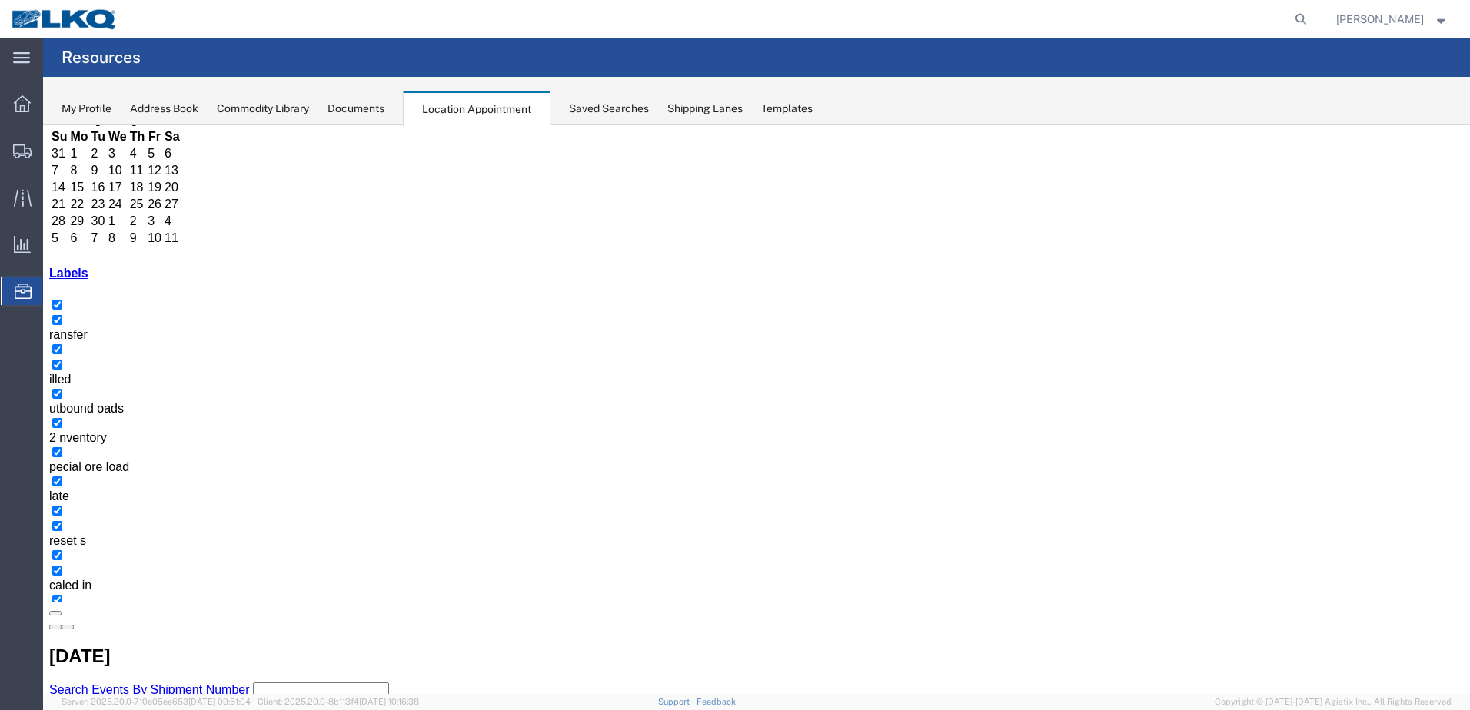
scroll to position [0, 0]
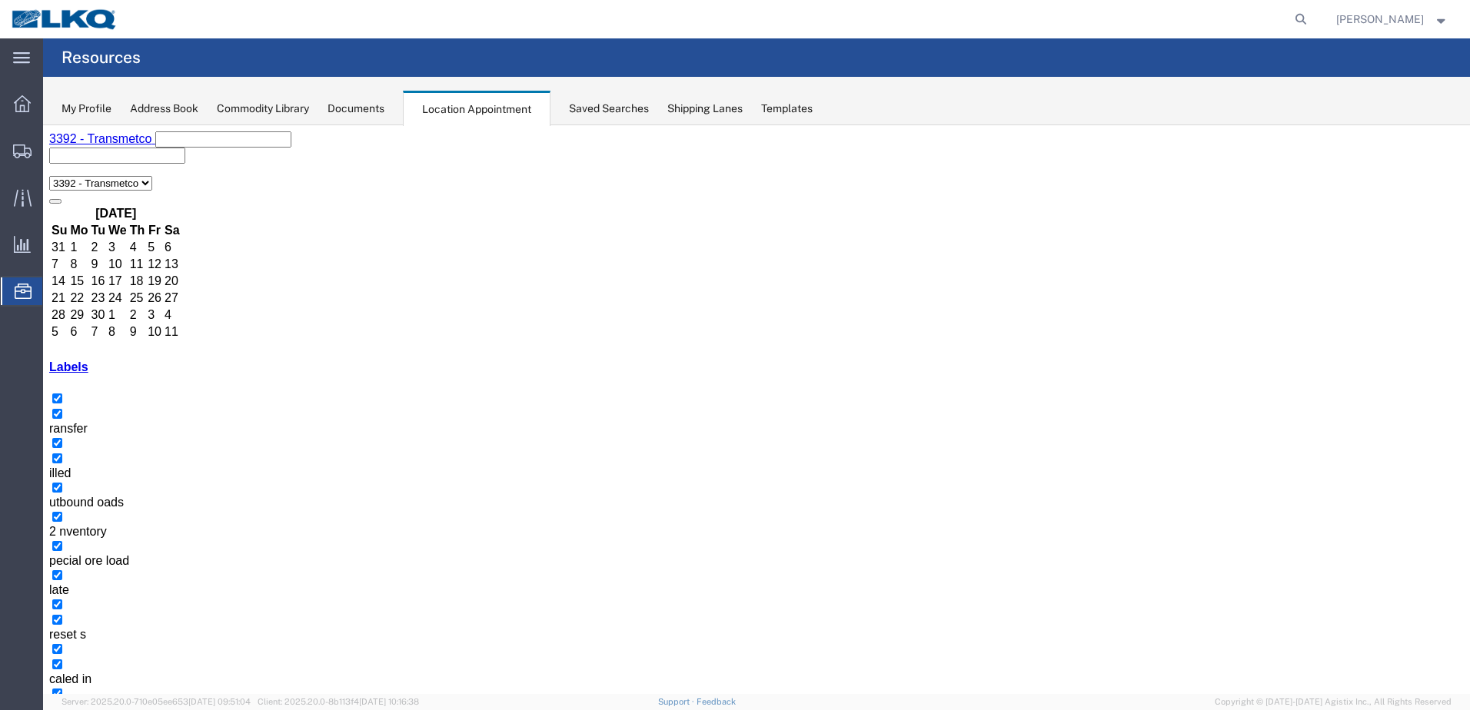
select select "1"
select select
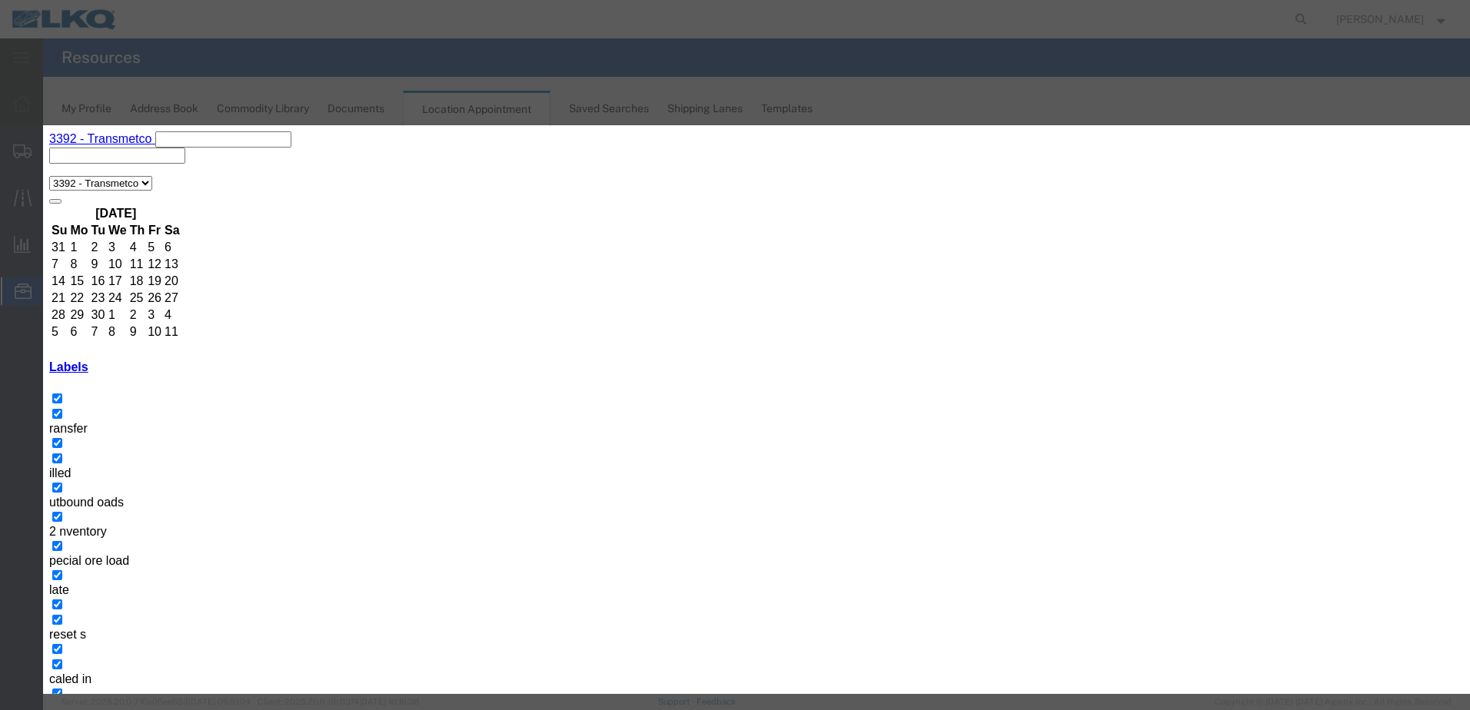
paste input "T31531 - Legends - Dump"
type input "T31531 - Legends - Dump"
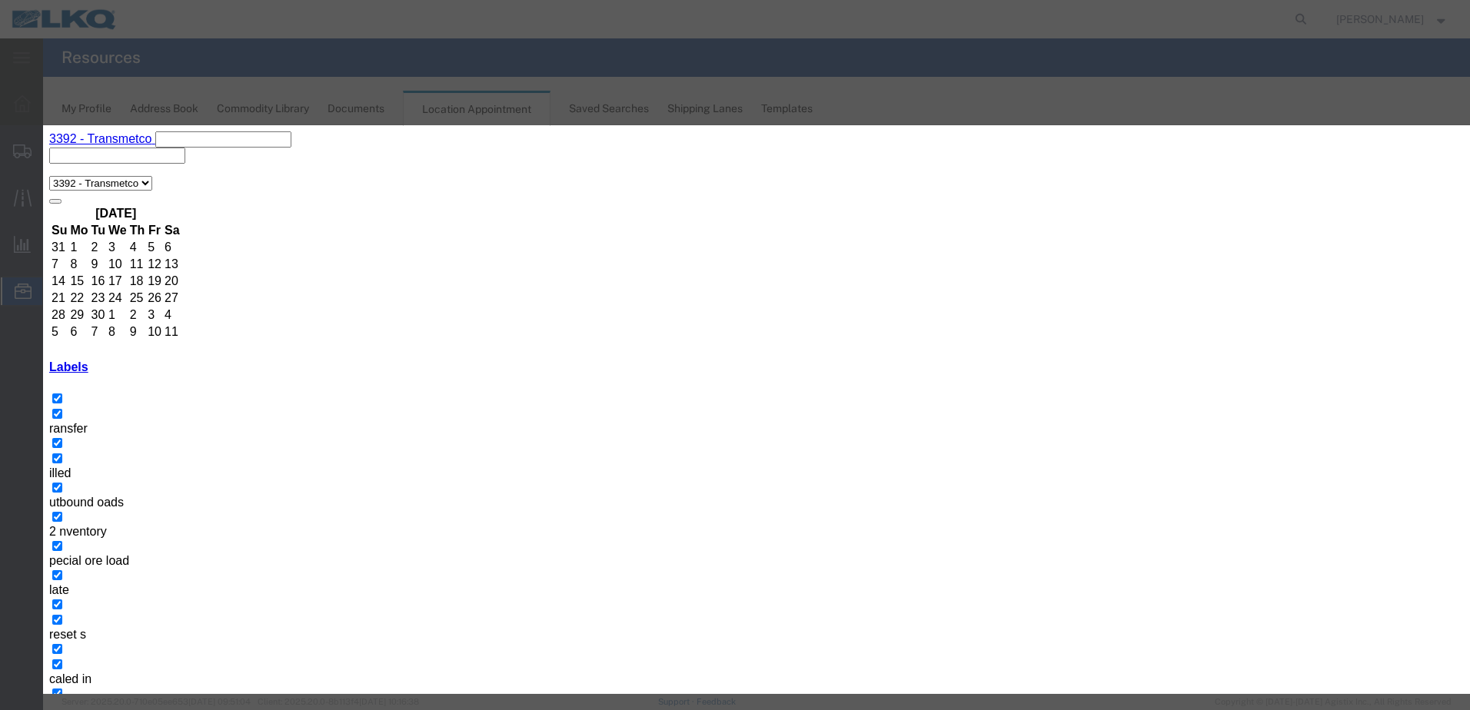
type input "7:00 AM"
type input "th"
select select "23"
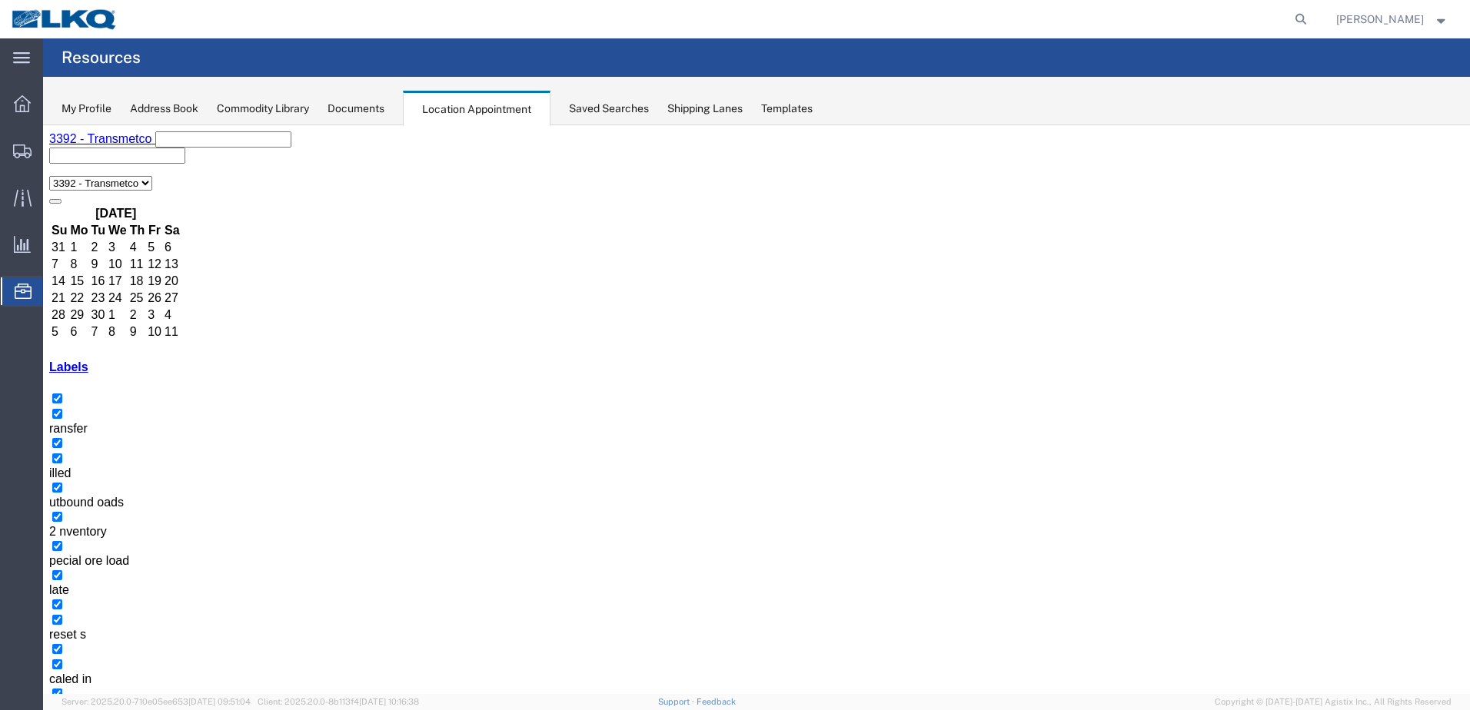
select select "1"
select select
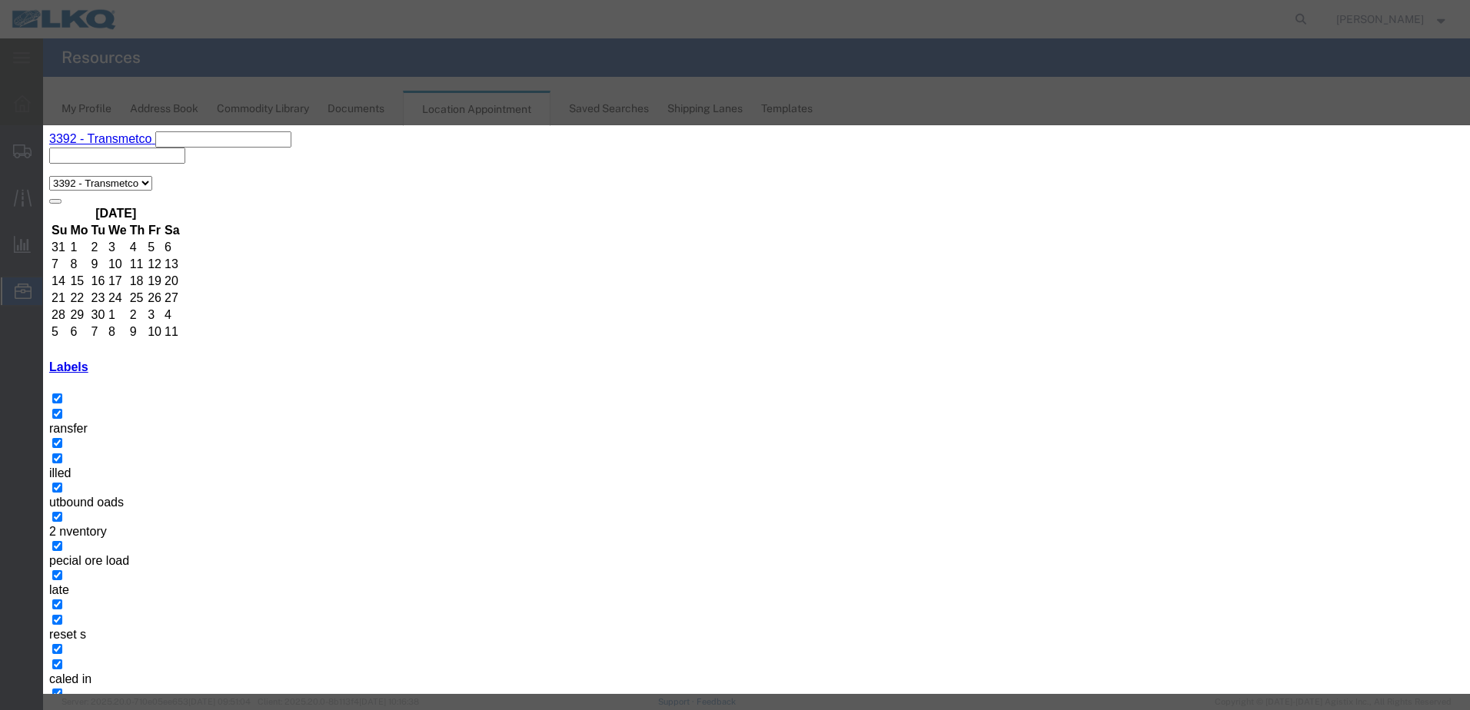
paste input "T31531 - Legends - Dump"
type input "T31531 - Legends - Dump"
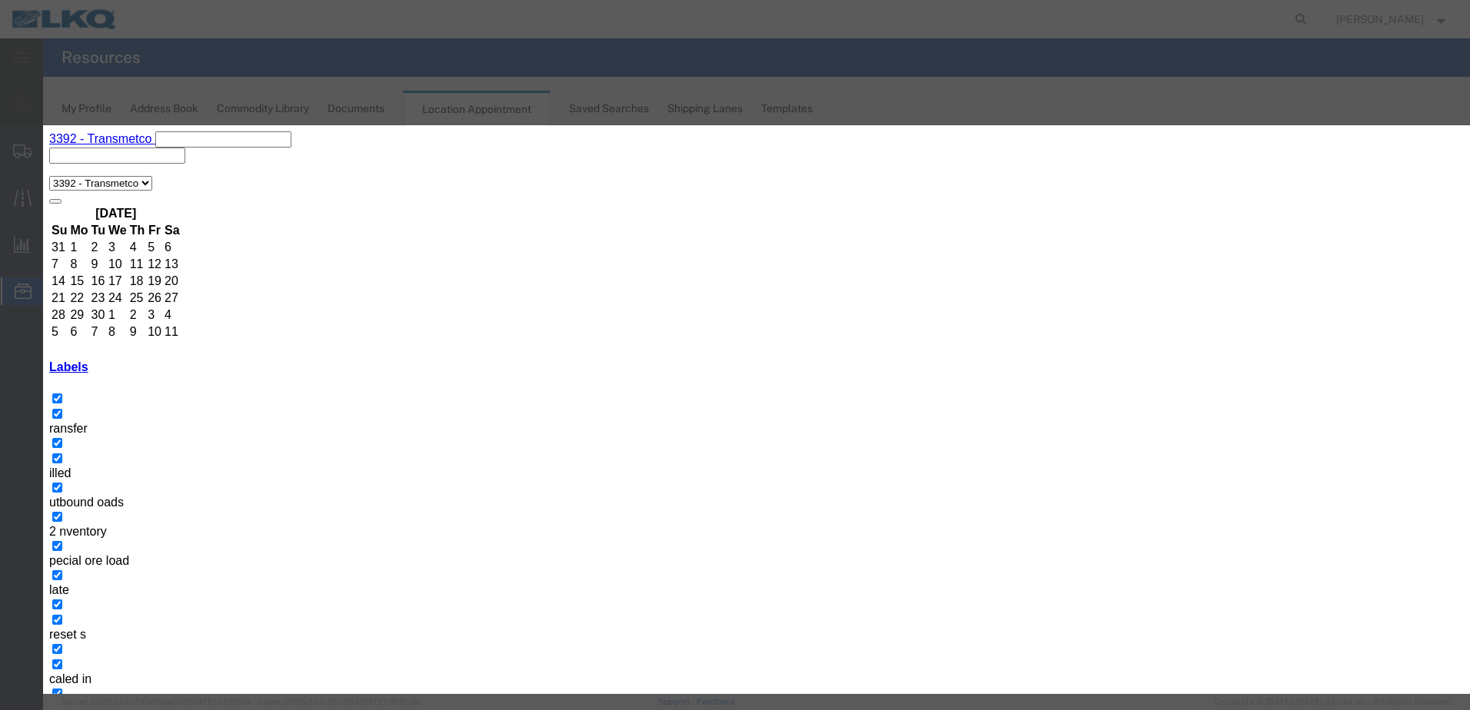
type input "7:00 AM"
type input "th"
select select "23"
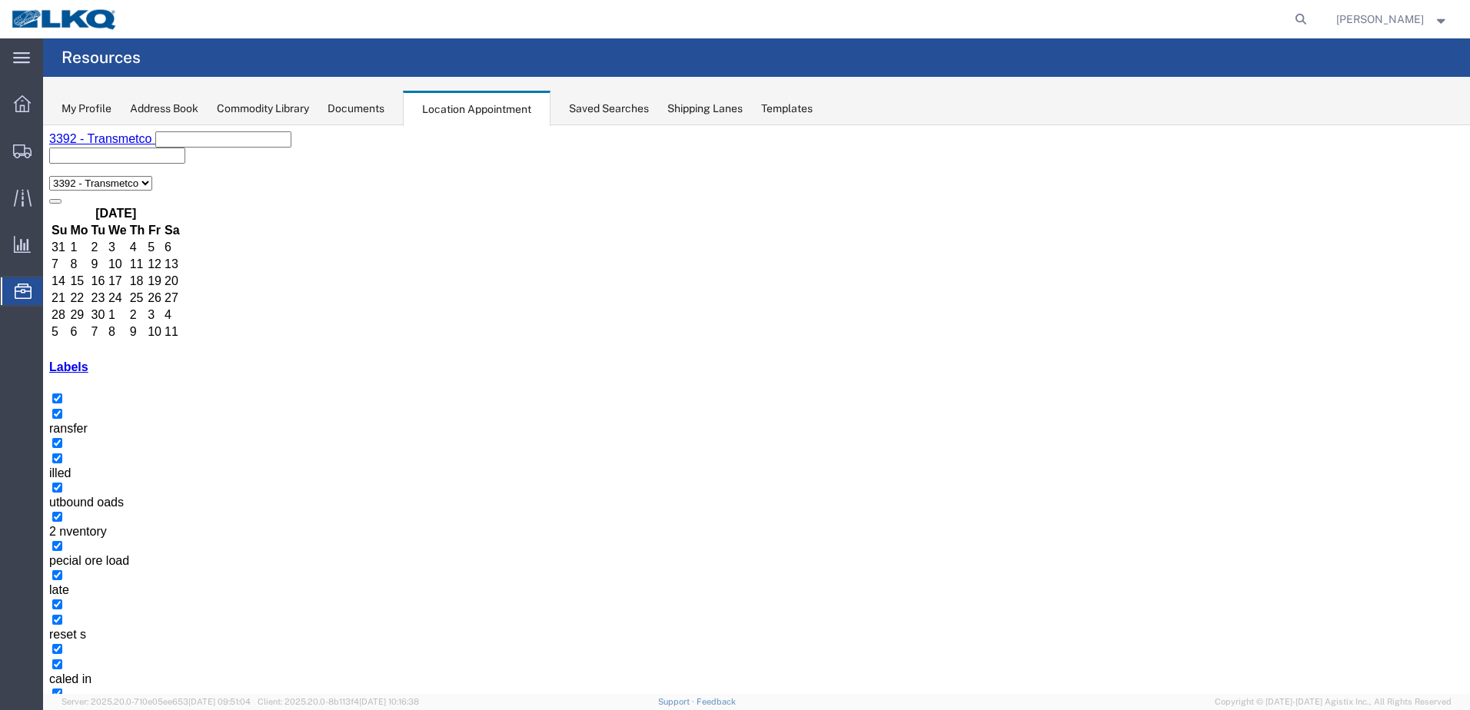
select select "1"
select select
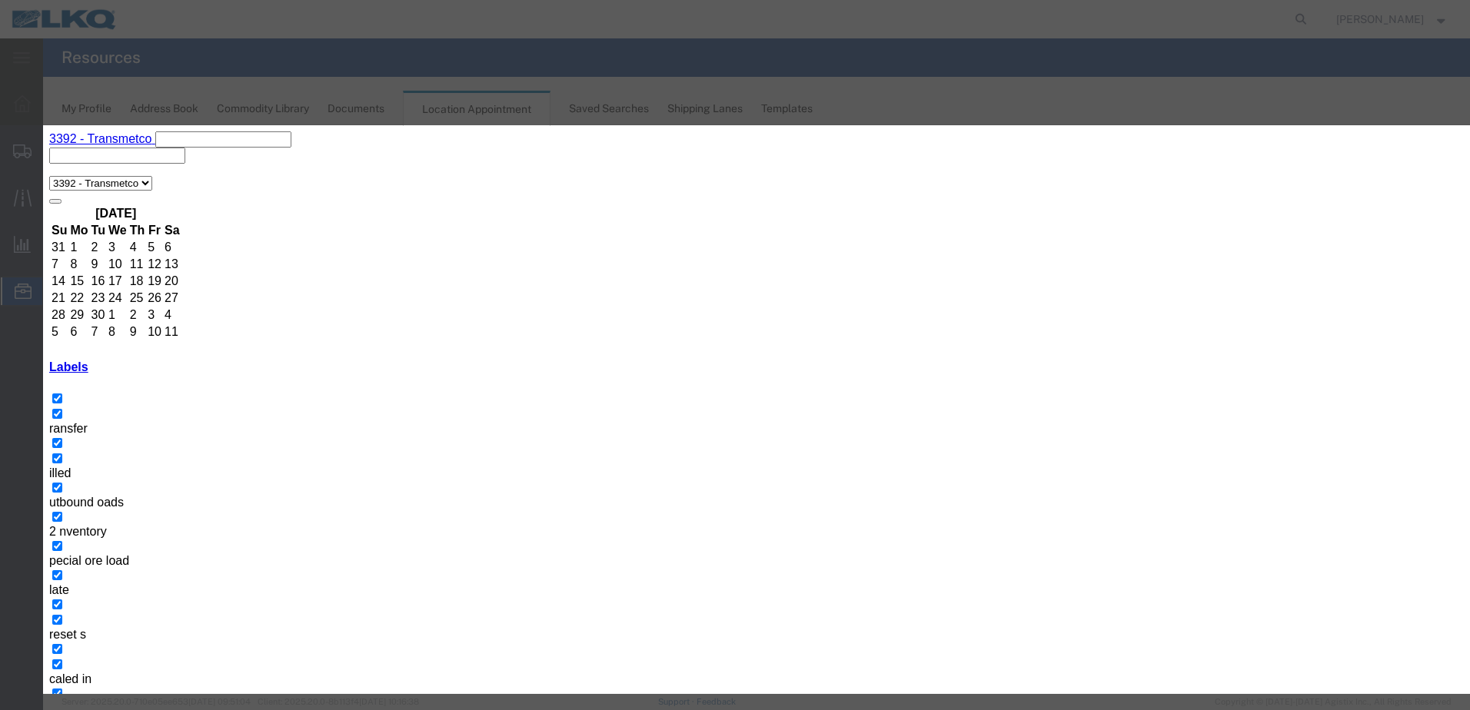
paste input "T31531 - Legends - Dump"
type input "T31531 - Legends - Dump"
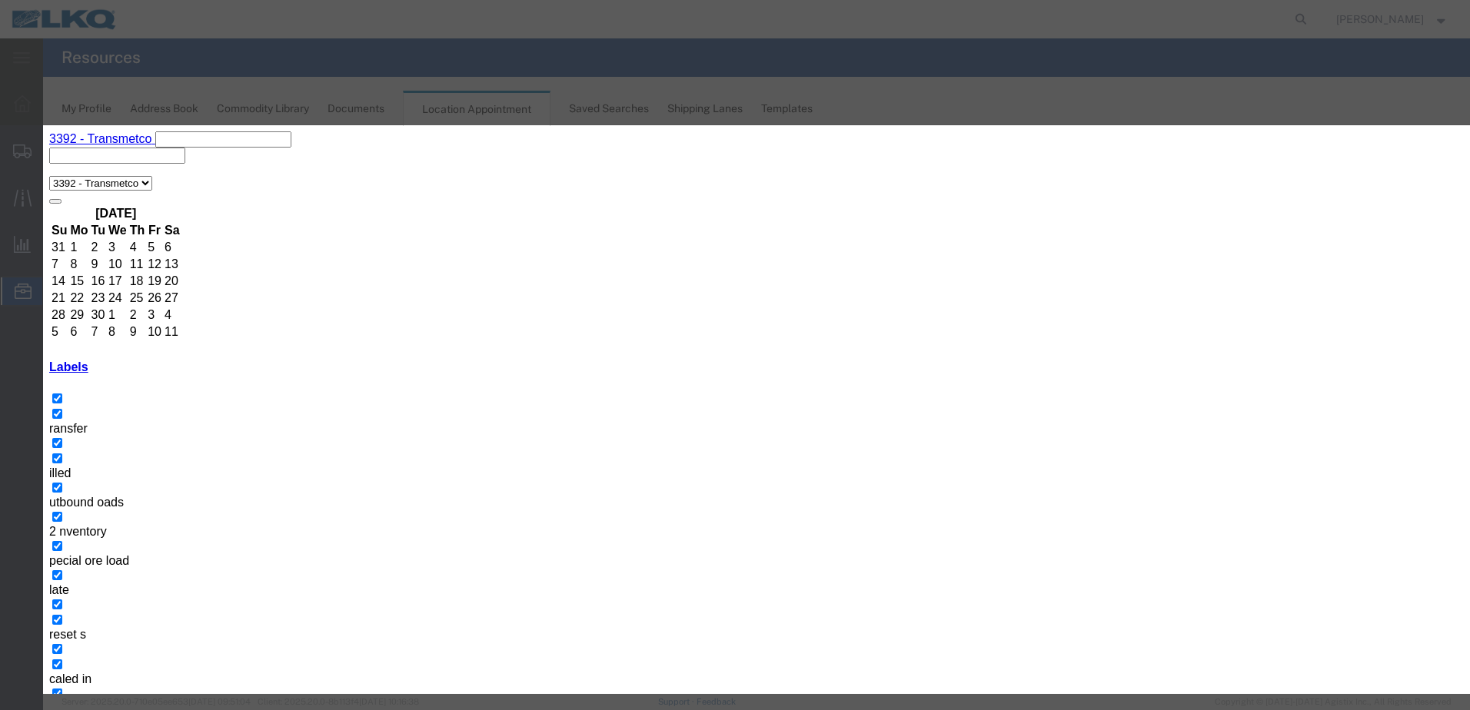
type input "7:00 AM"
type input "th"
select select "23"
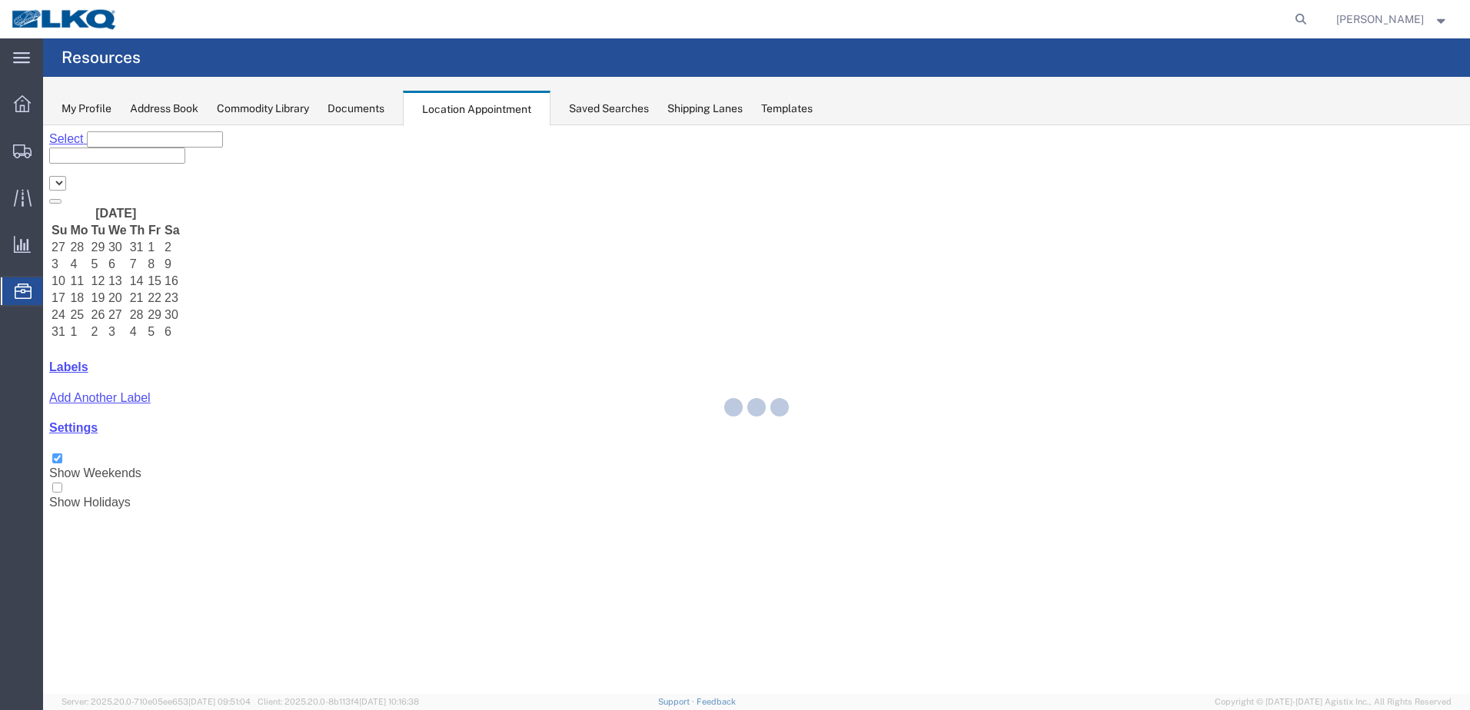
select select "28018"
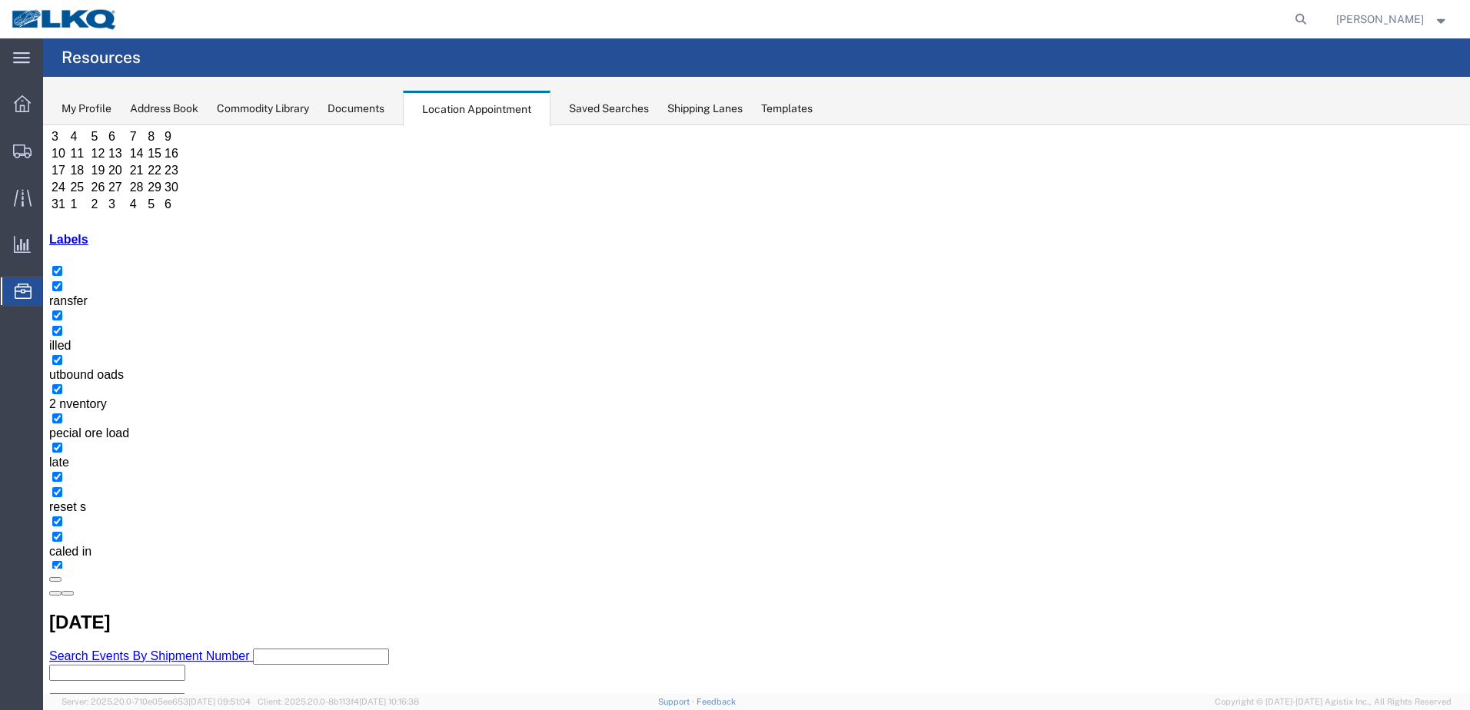
scroll to position [138, 0]
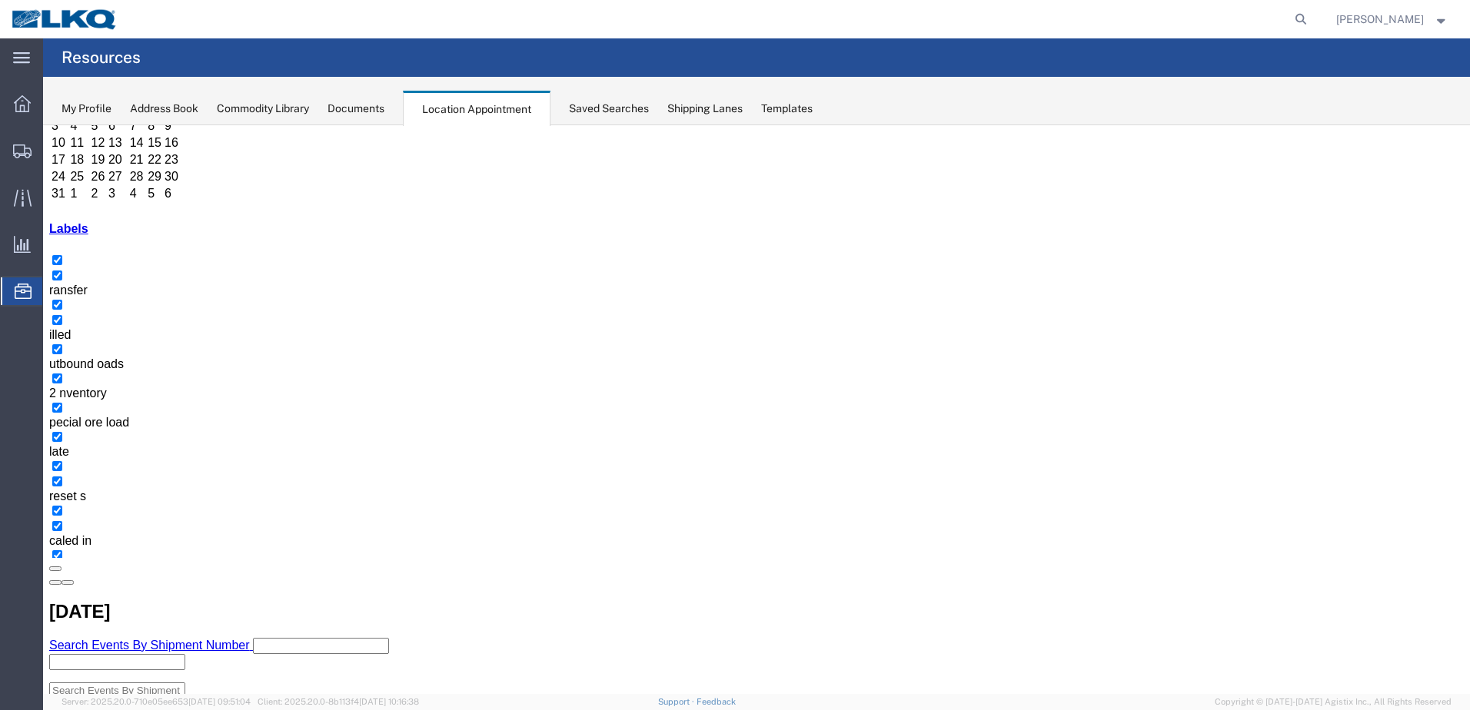
drag, startPoint x: 325, startPoint y: 667, endPoint x: 349, endPoint y: 651, distance: 28.8
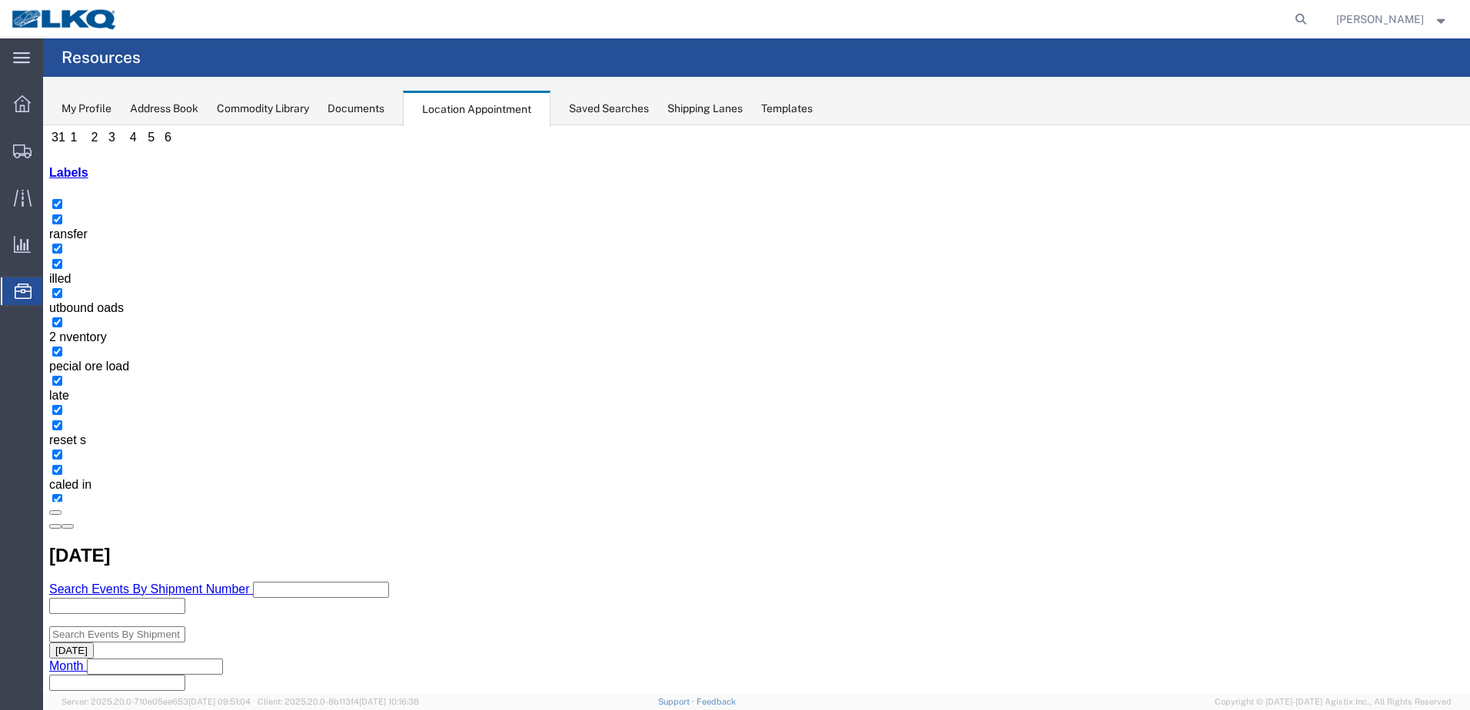
scroll to position [224, 0]
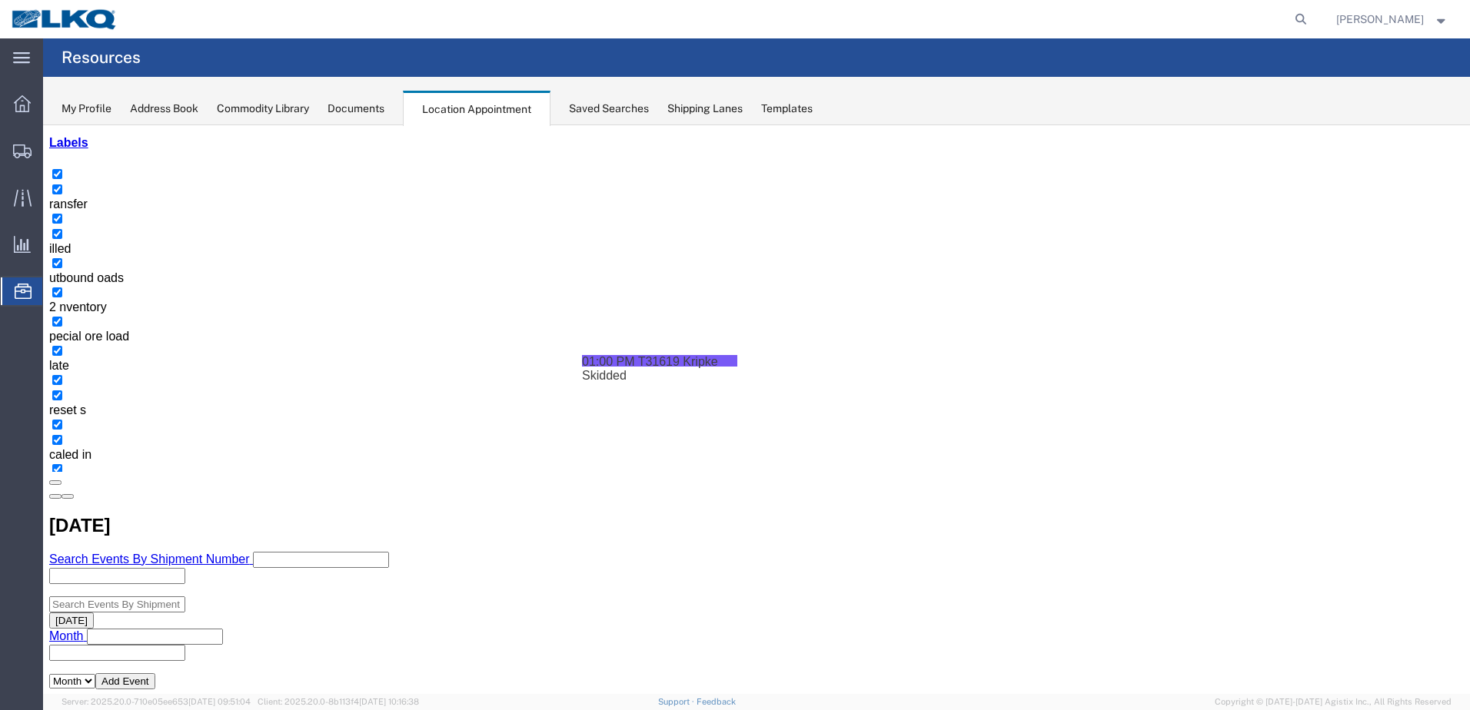
drag, startPoint x: 421, startPoint y: 651, endPoint x: 911, endPoint y: 434, distance: 535.4
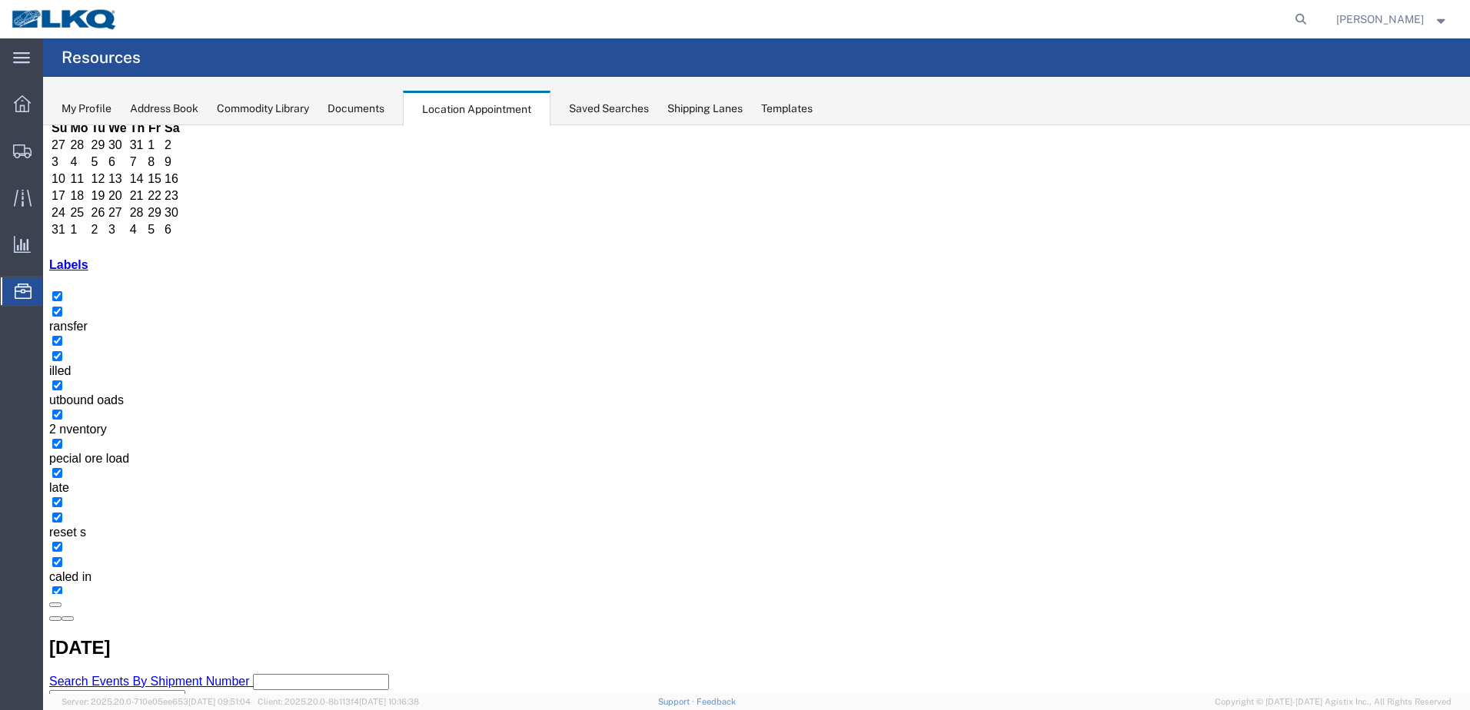
scroll to position [138, 0]
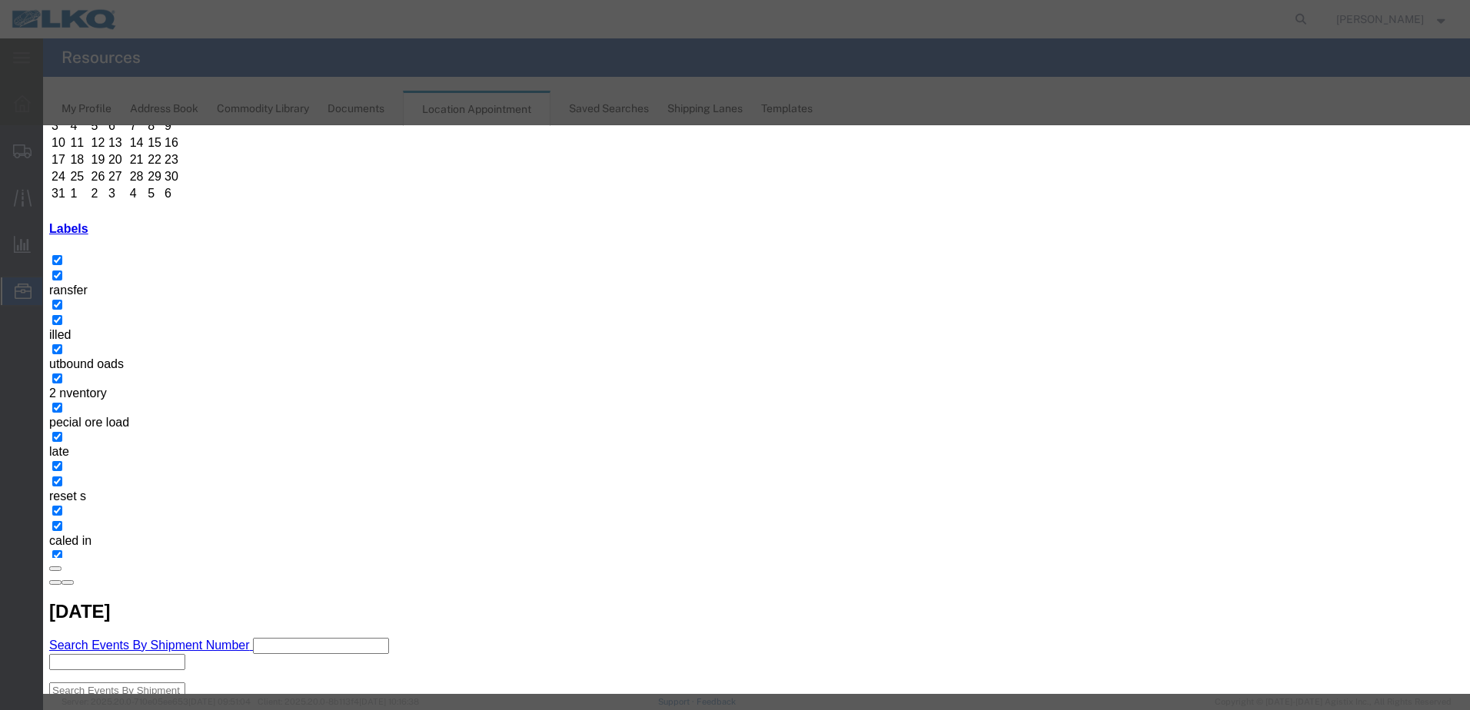
type input "11:00 am"
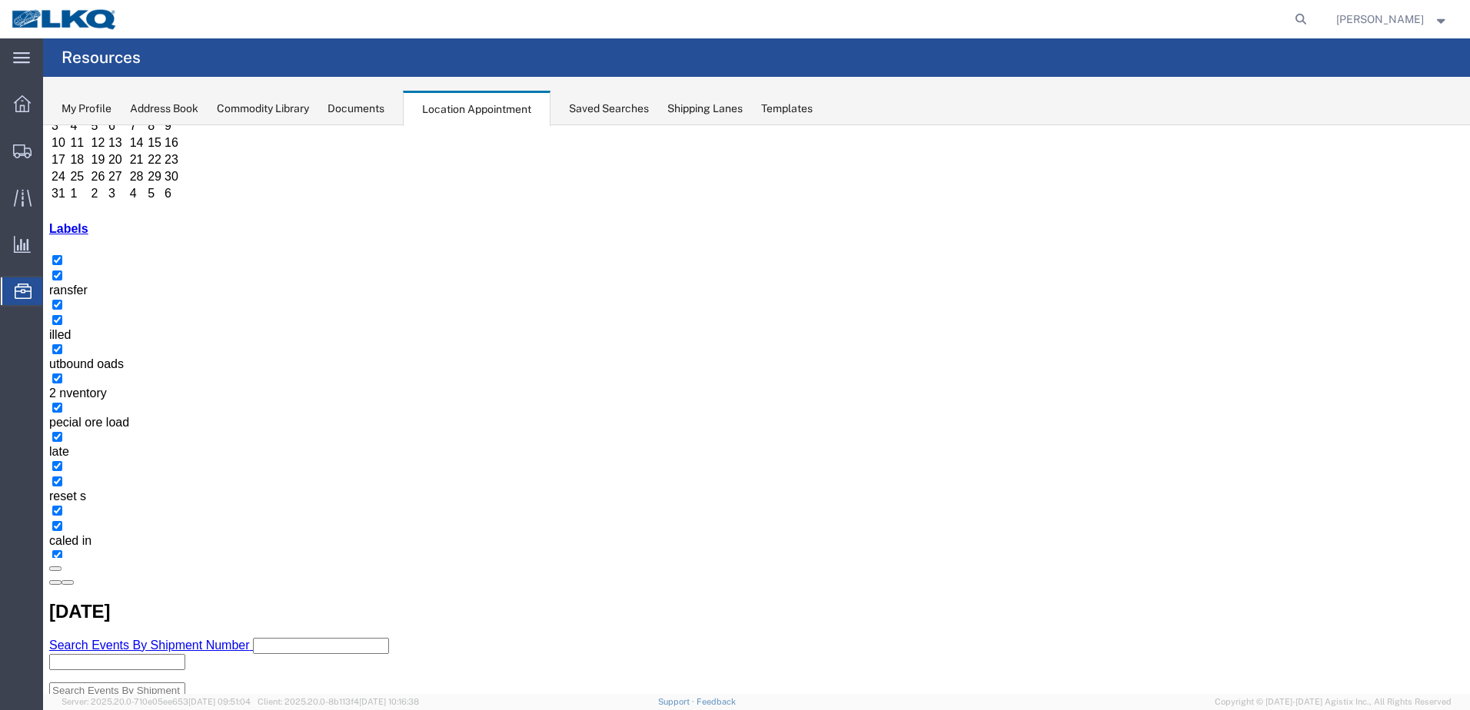
scroll to position [0, 0]
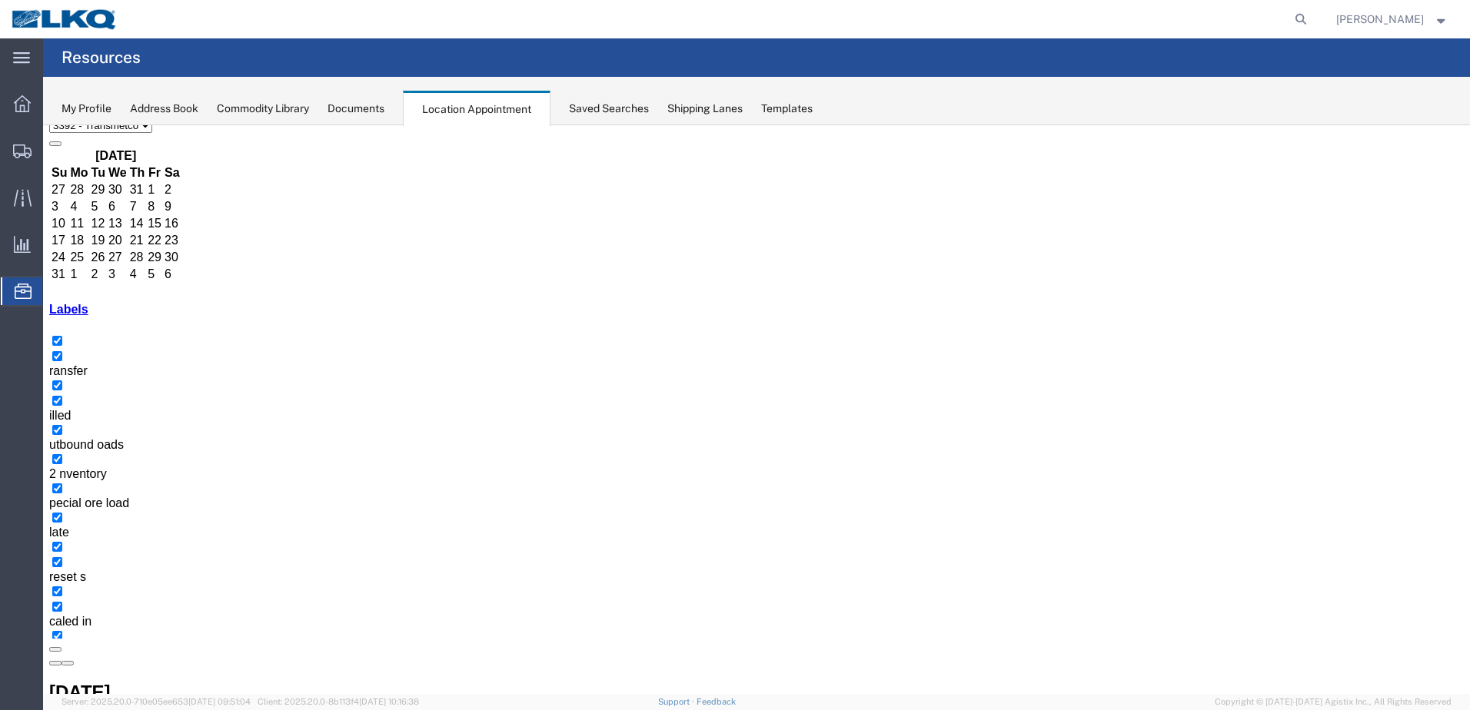
scroll to position [138, 0]
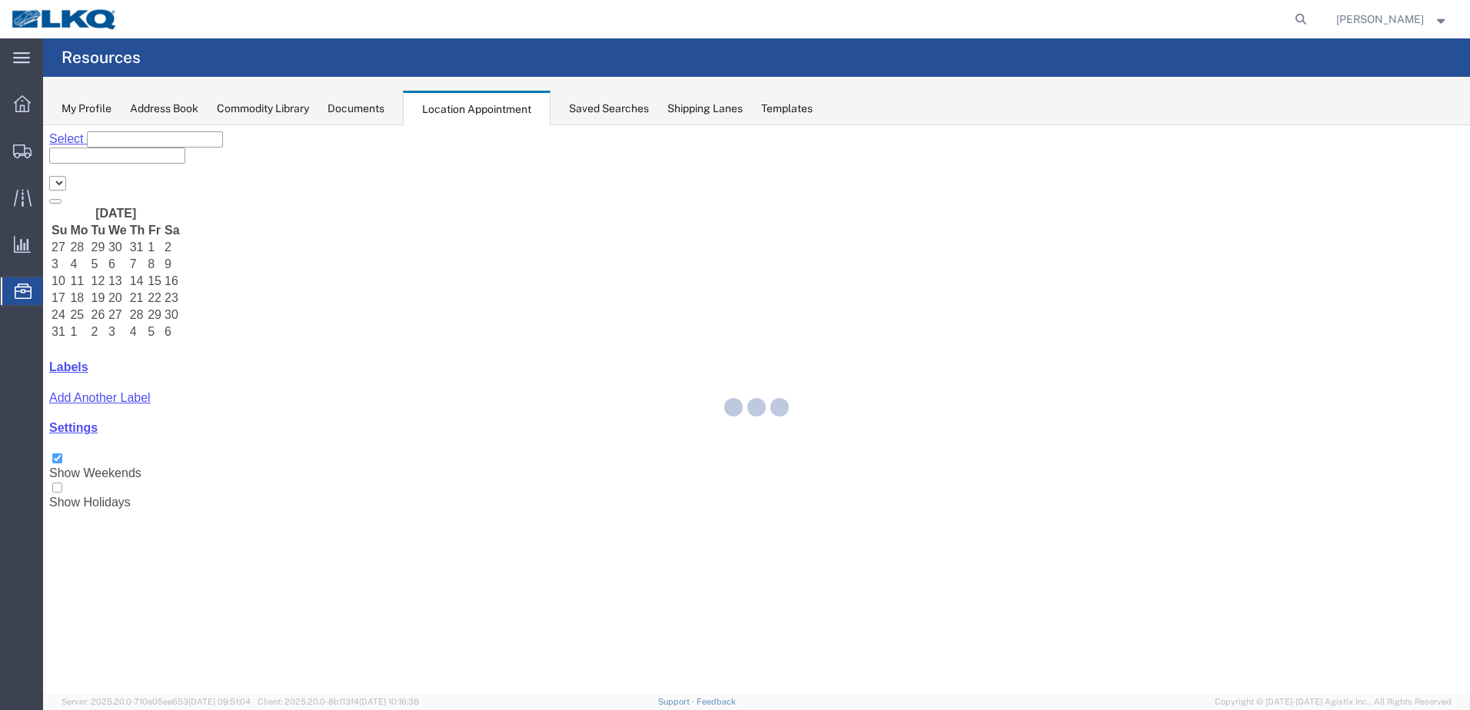
select select "28018"
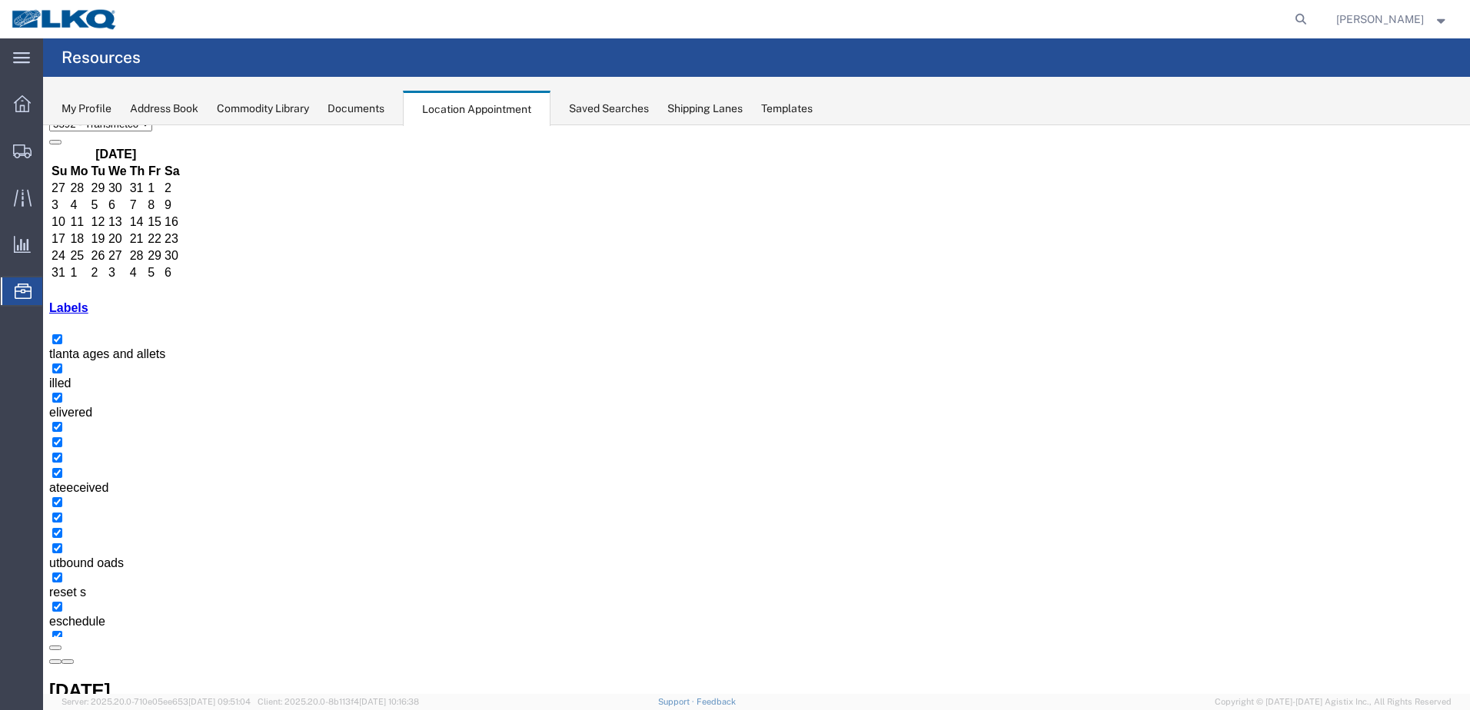
scroll to position [138, 0]
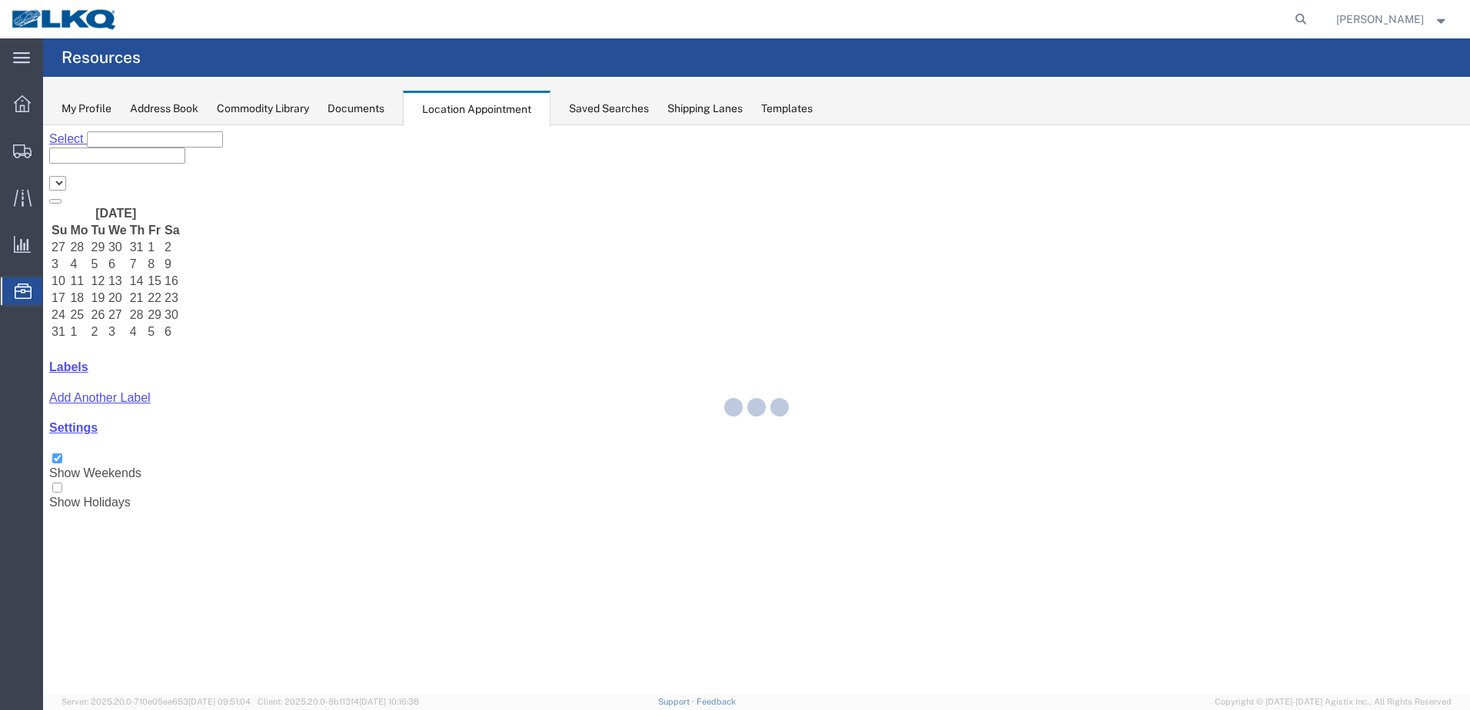
select select "28018"
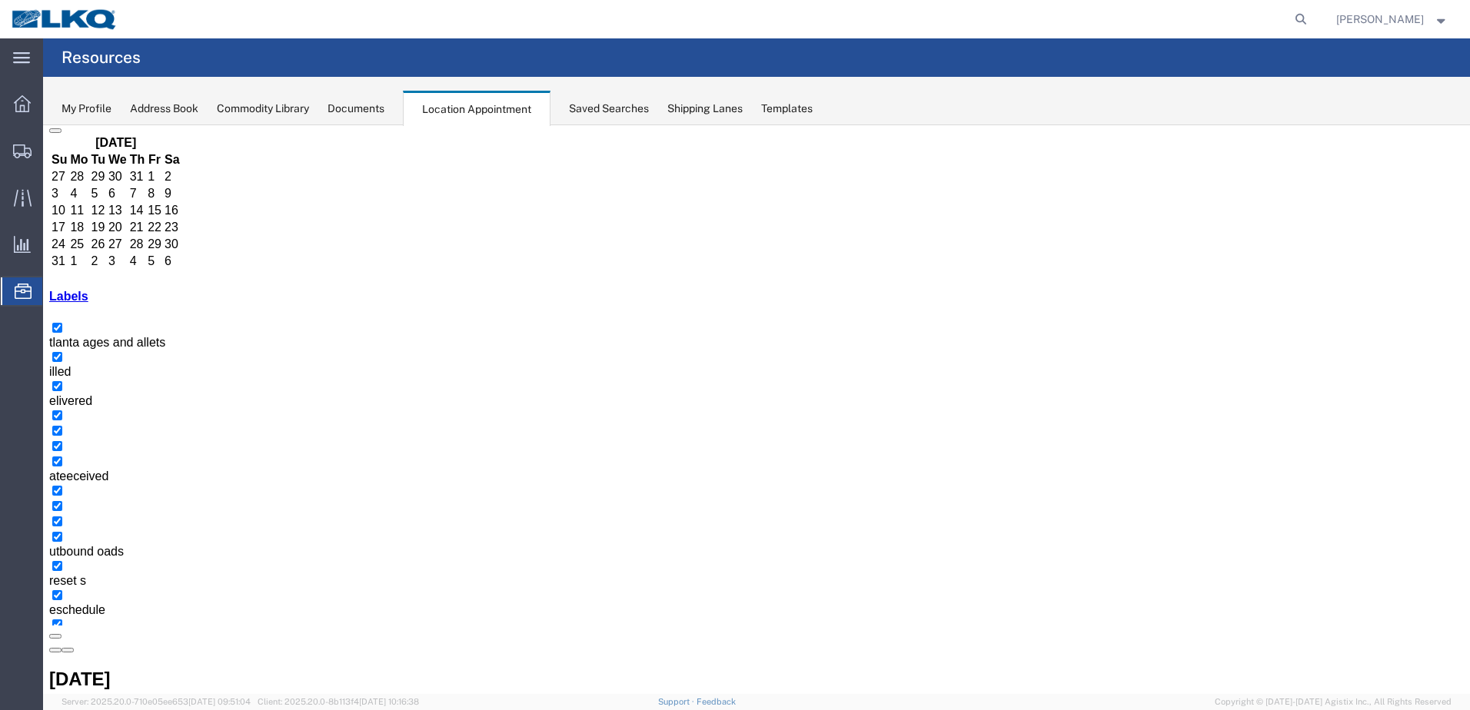
scroll to position [138, 0]
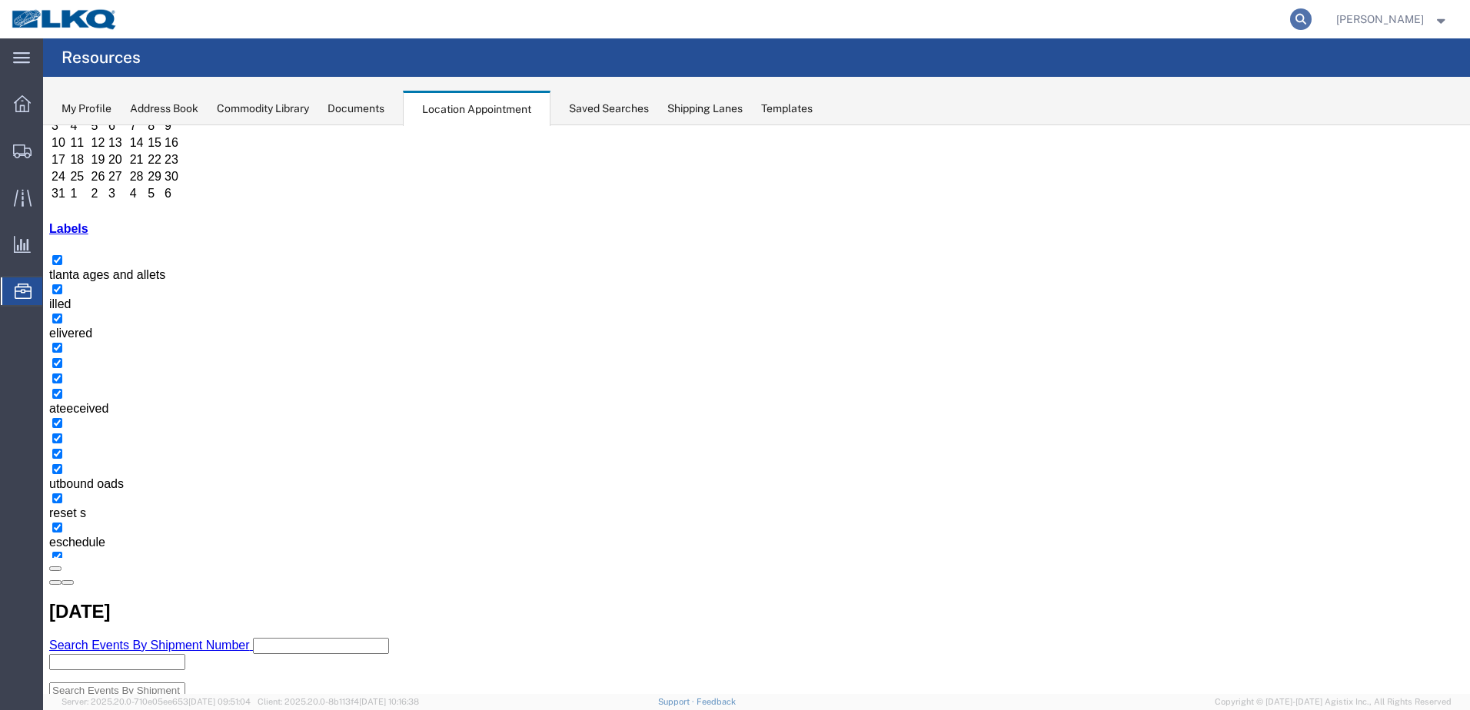
drag, startPoint x: 1325, startPoint y: 13, endPoint x: 1317, endPoint y: 22, distance: 11.4
click at [1311, 13] on icon at bounding box center [1301, 19] width 22 height 22
click at [1217, 18] on input "search" at bounding box center [1055, 19] width 467 height 37
type input "t31543"
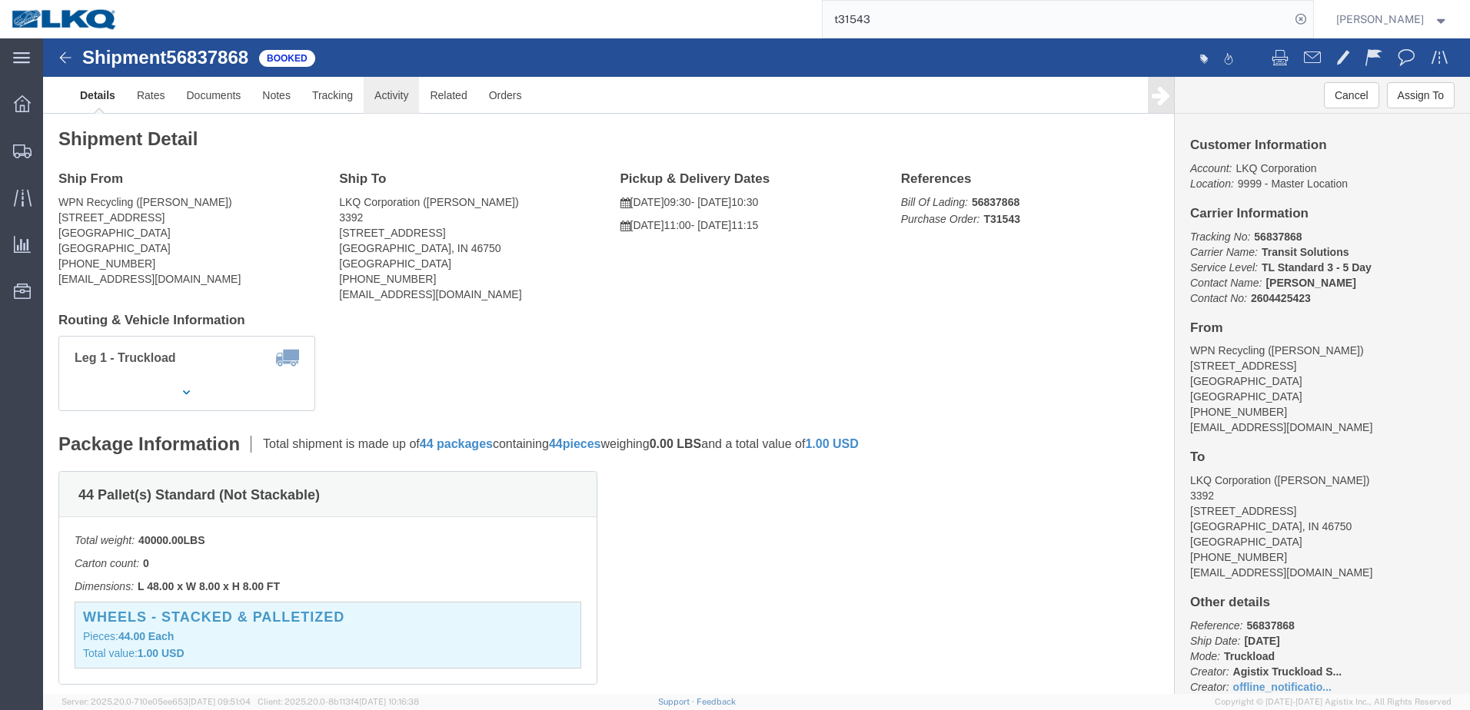
click link "Activity"
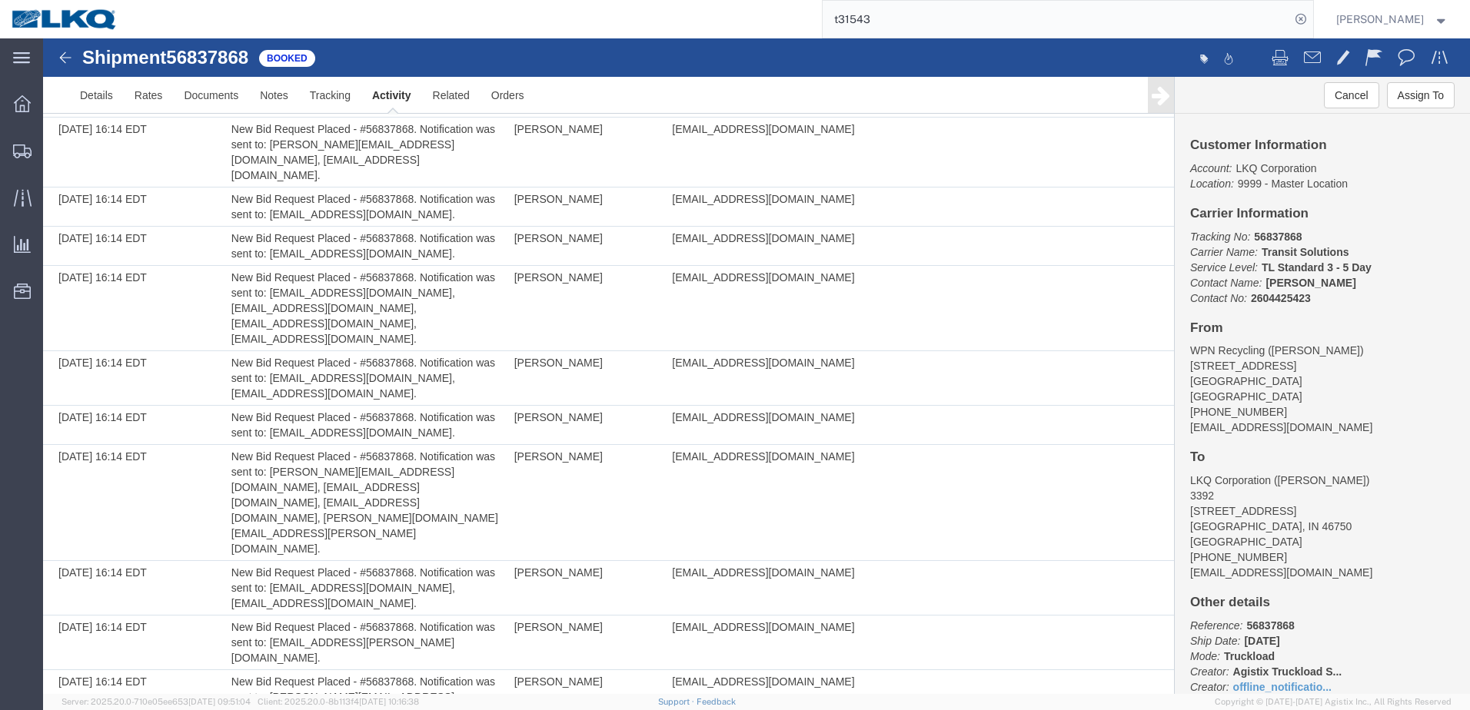
scroll to position [3701, 0]
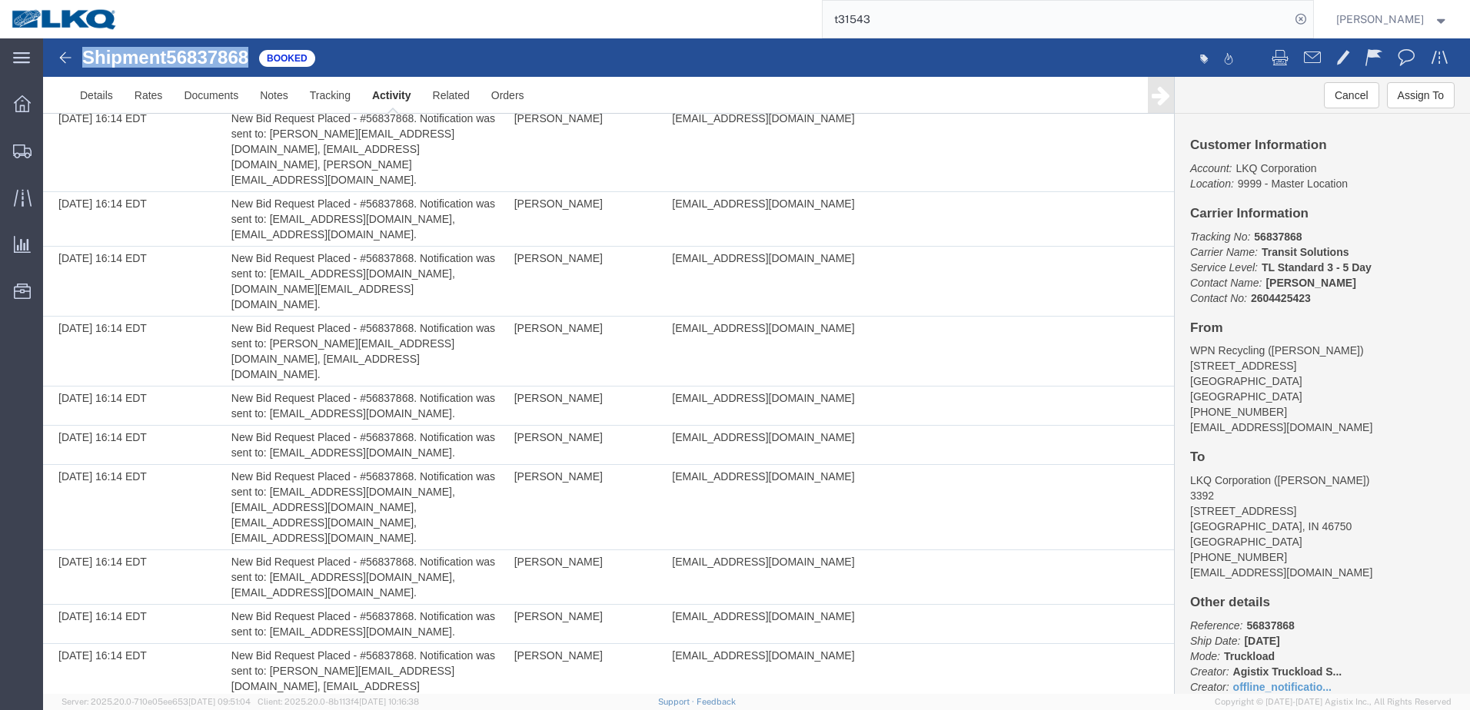
drag, startPoint x: 257, startPoint y: 56, endPoint x: 72, endPoint y: 69, distance: 185.7
click at [72, 69] on div "Shipment 56837868 127 of 127 Booked" at bounding box center [401, 62] width 712 height 29
copy h1 "Shipment 56837868"
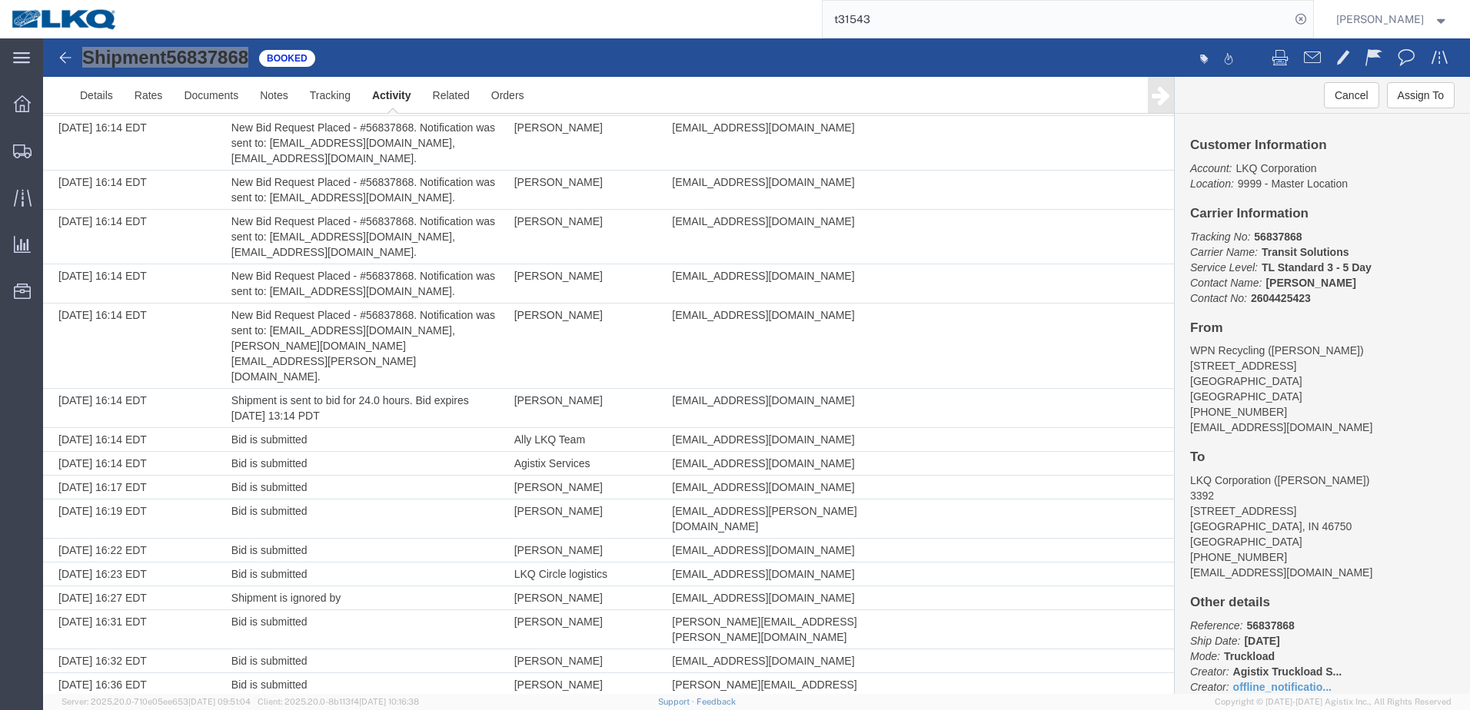
scroll to position [5162, 0]
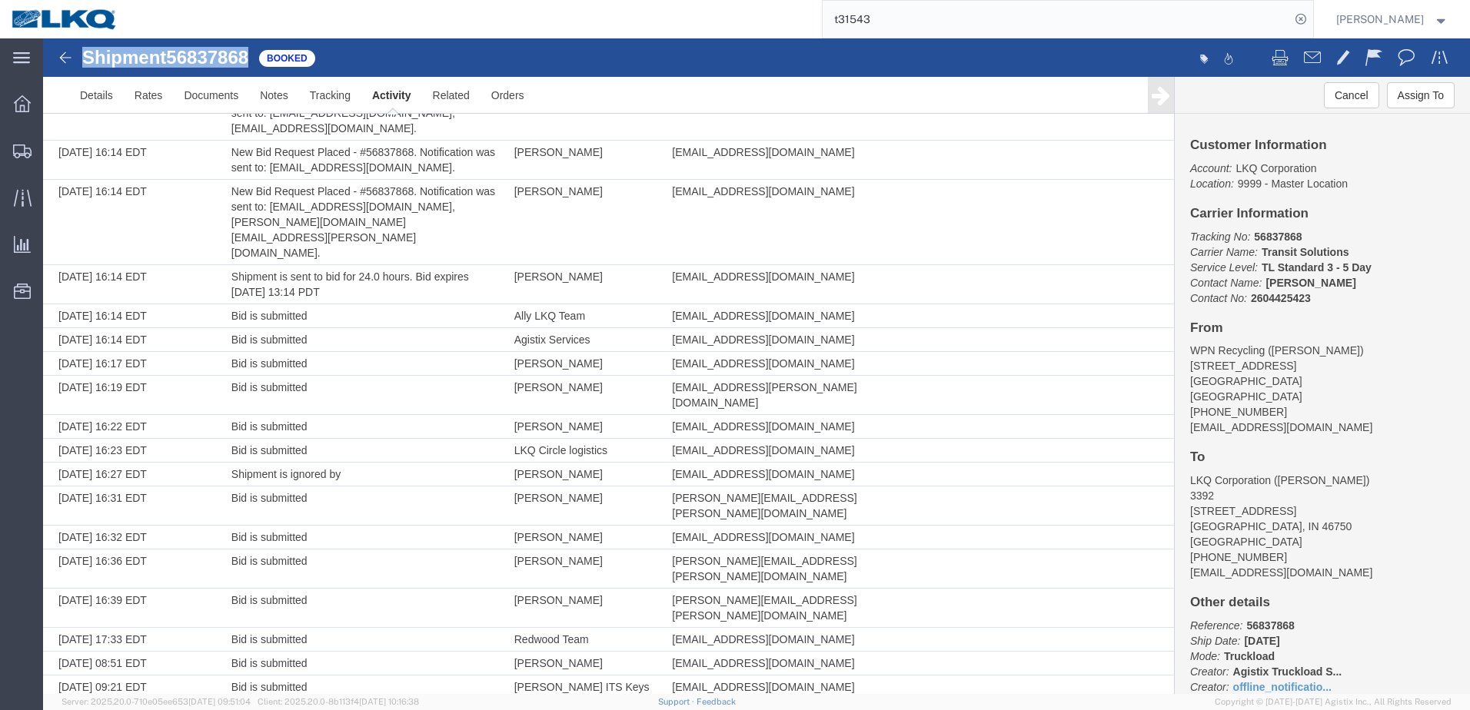
click at [66, 58] on img at bounding box center [65, 57] width 18 height 18
click at [66, 57] on img at bounding box center [65, 57] width 18 height 18
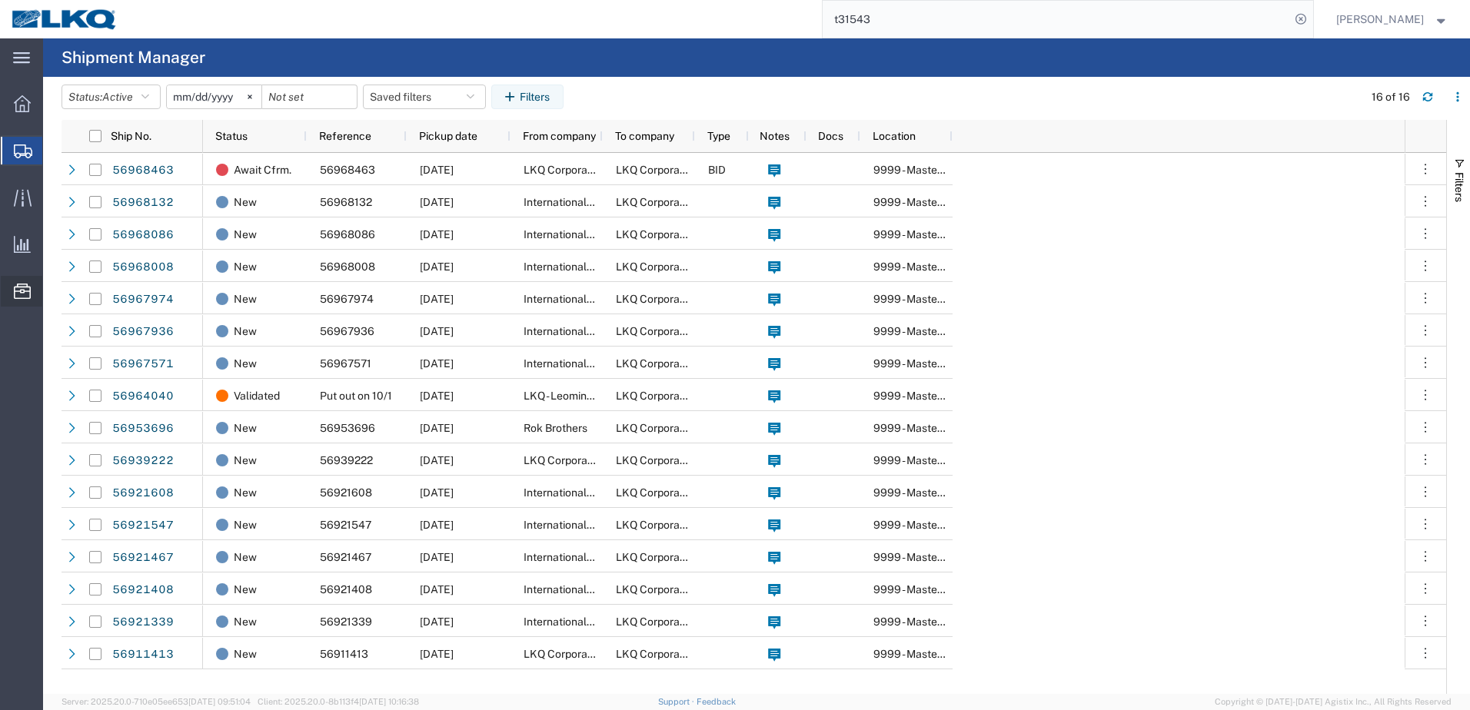
click at [25, 290] on icon at bounding box center [22, 291] width 17 height 15
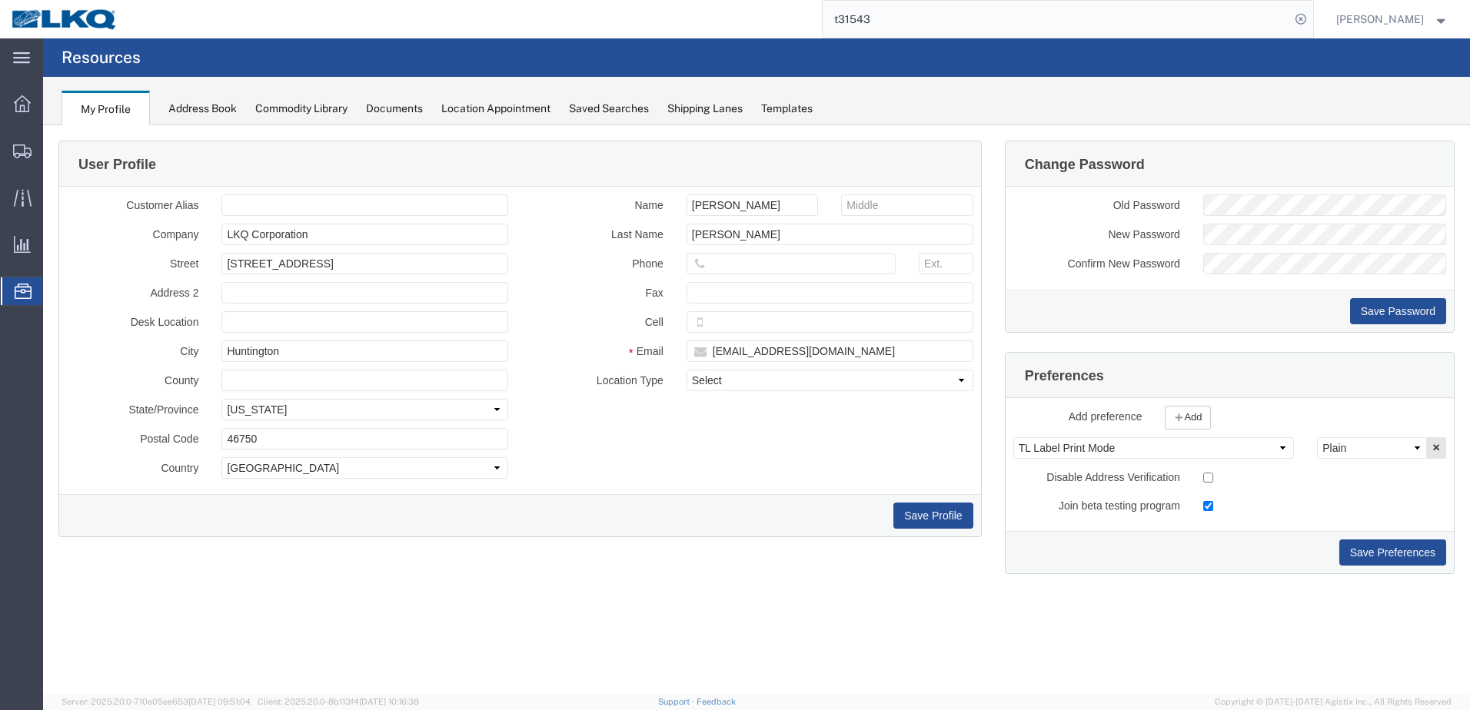
click at [490, 112] on div "Location Appointment" at bounding box center [495, 109] width 109 height 16
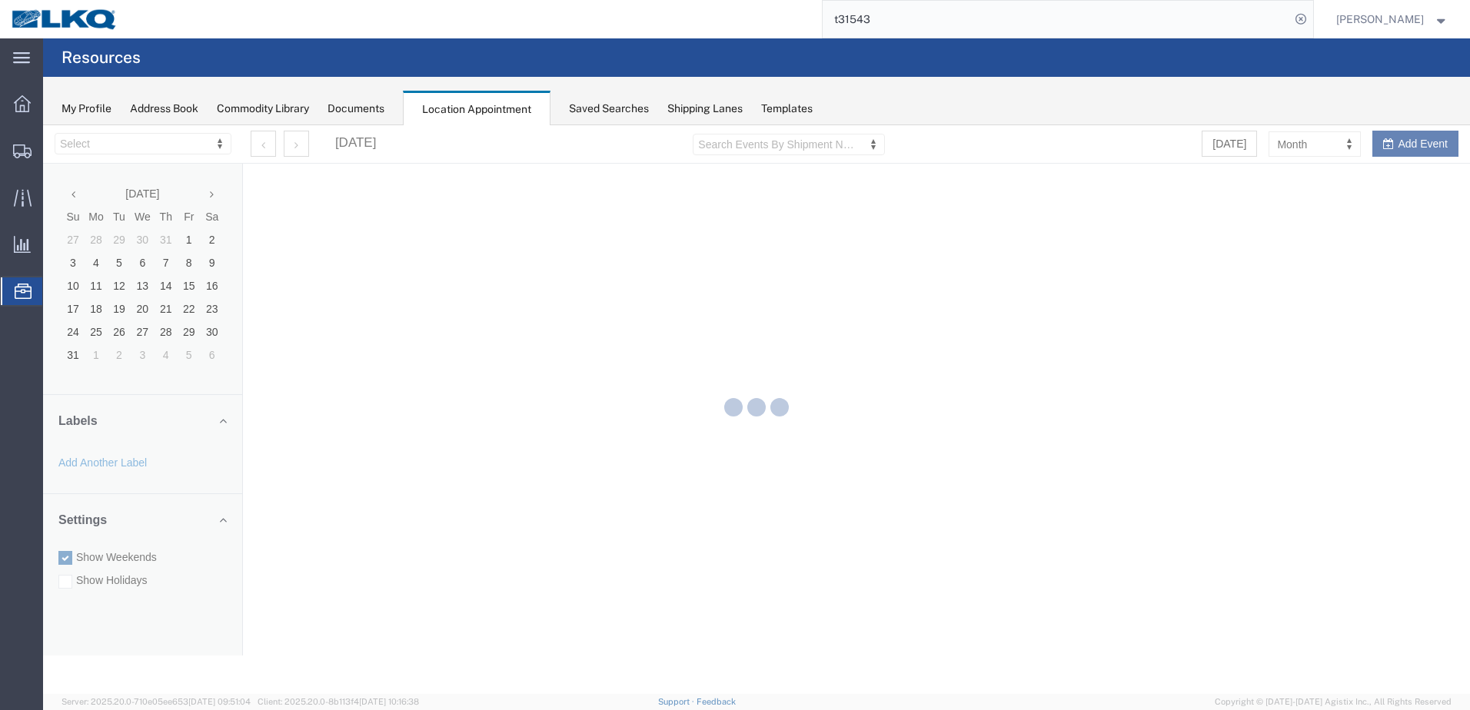
select select "28018"
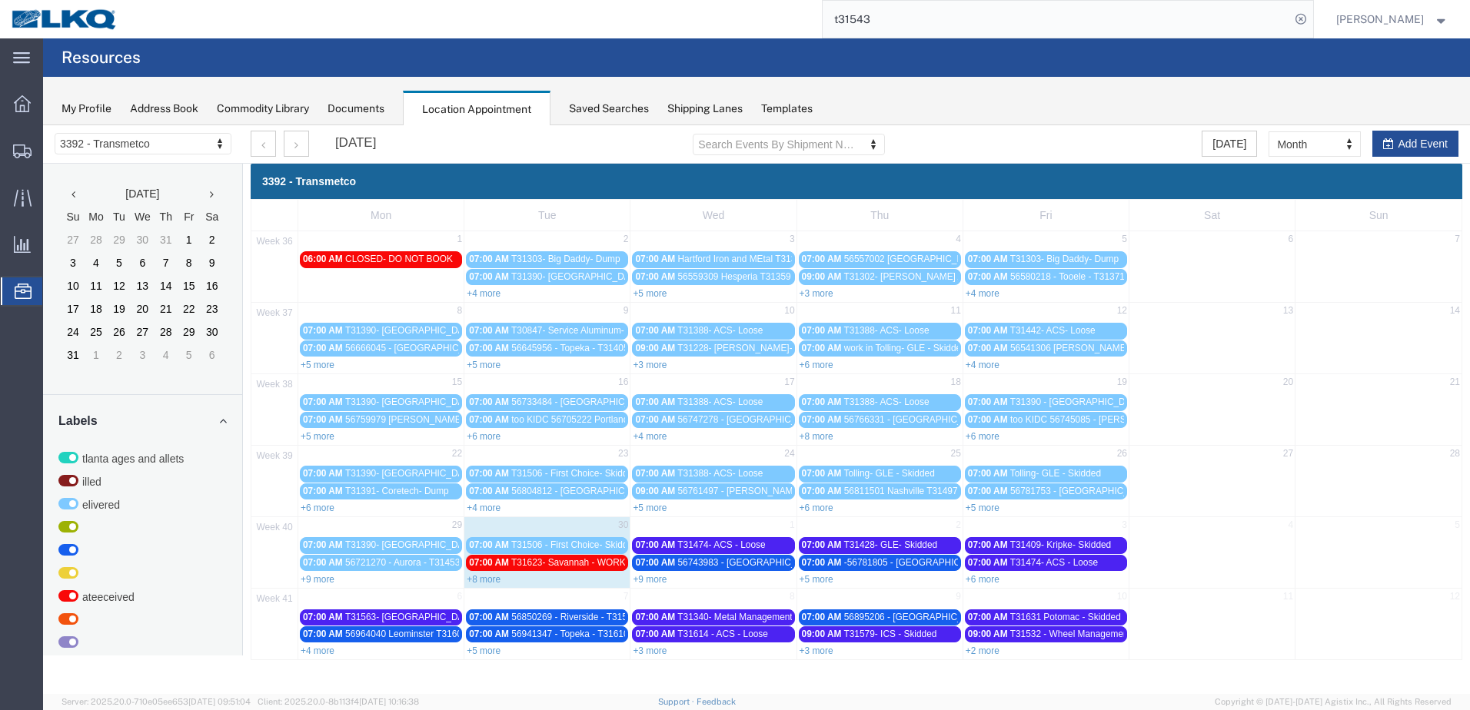
click at [480, 576] on link "+8 more" at bounding box center [484, 579] width 34 height 11
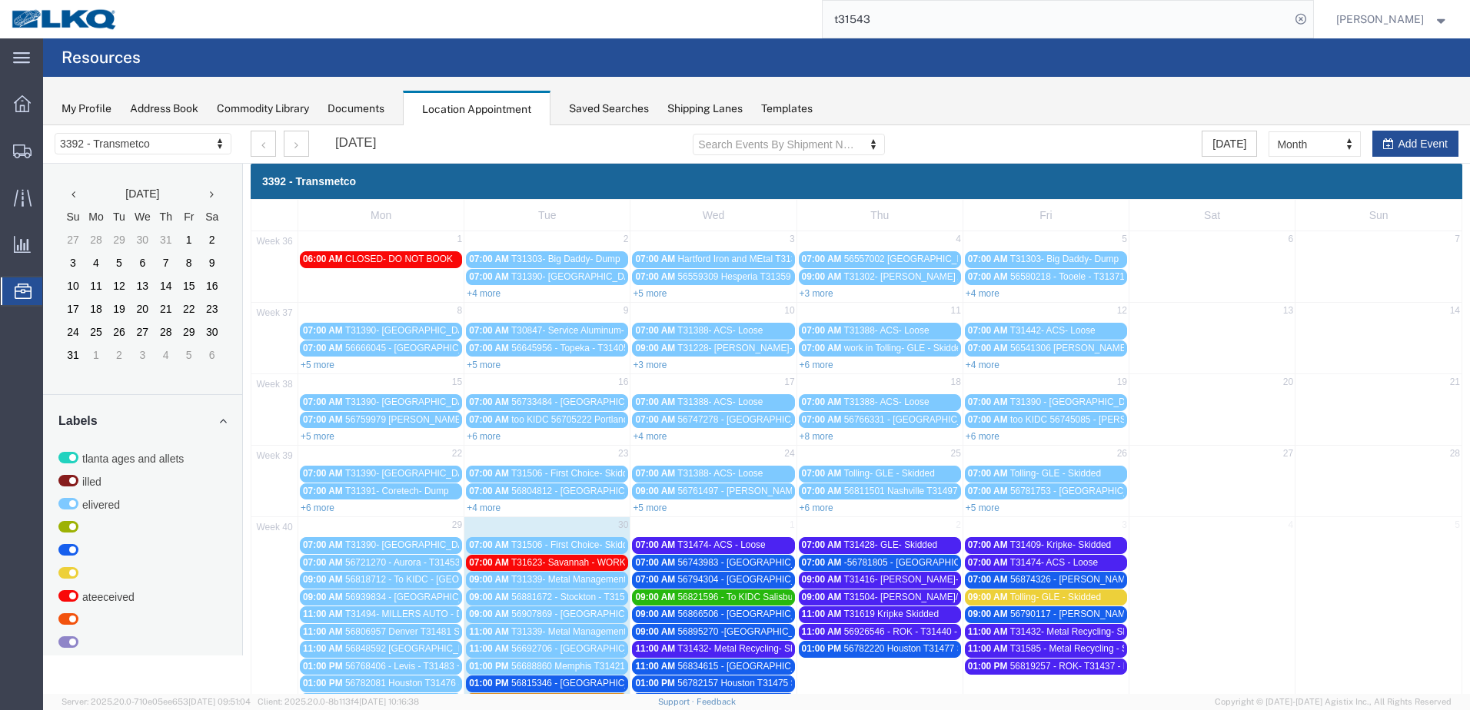
scroll to position [138, 0]
